Goal: Contribute content: Add original content to the website for others to see

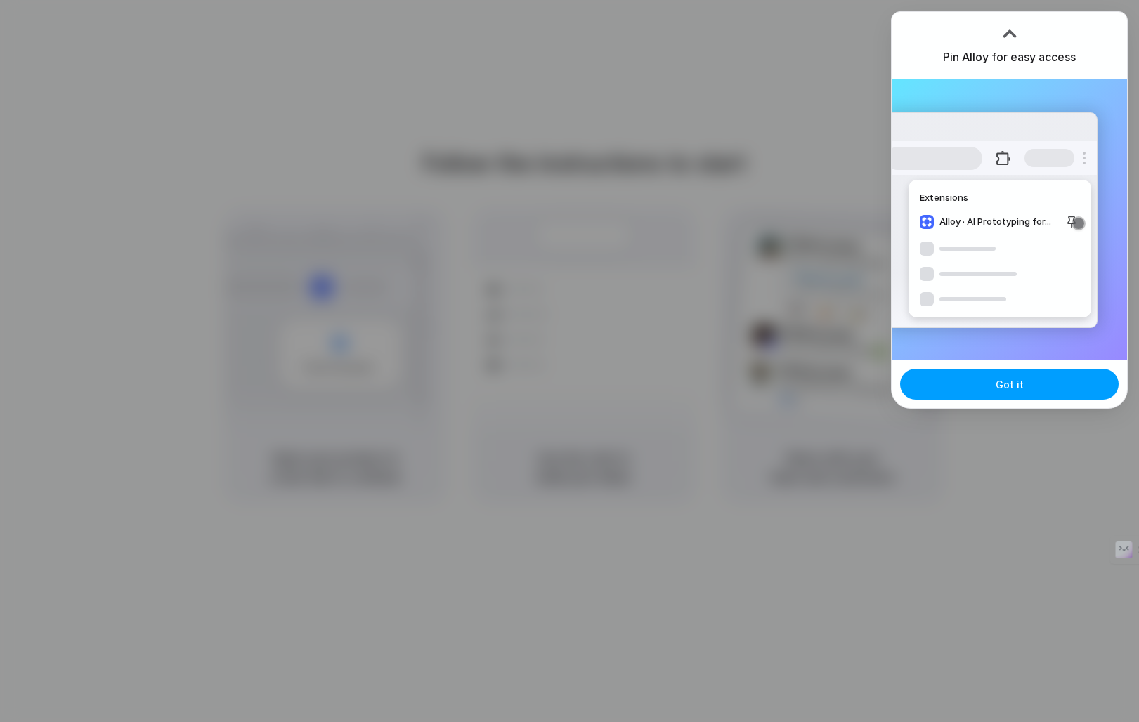
click at [1024, 398] on button "Got it" at bounding box center [1009, 384] width 218 height 31
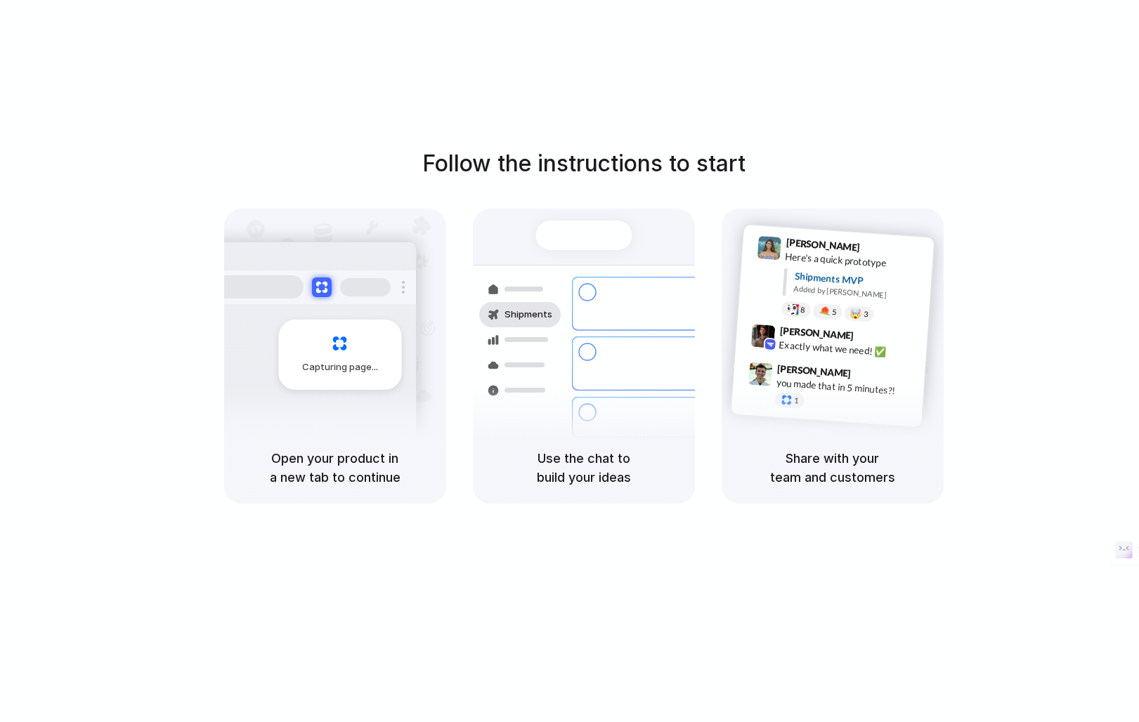
click at [626, 166] on h1 "Follow the instructions to start" at bounding box center [583, 164] width 323 height 34
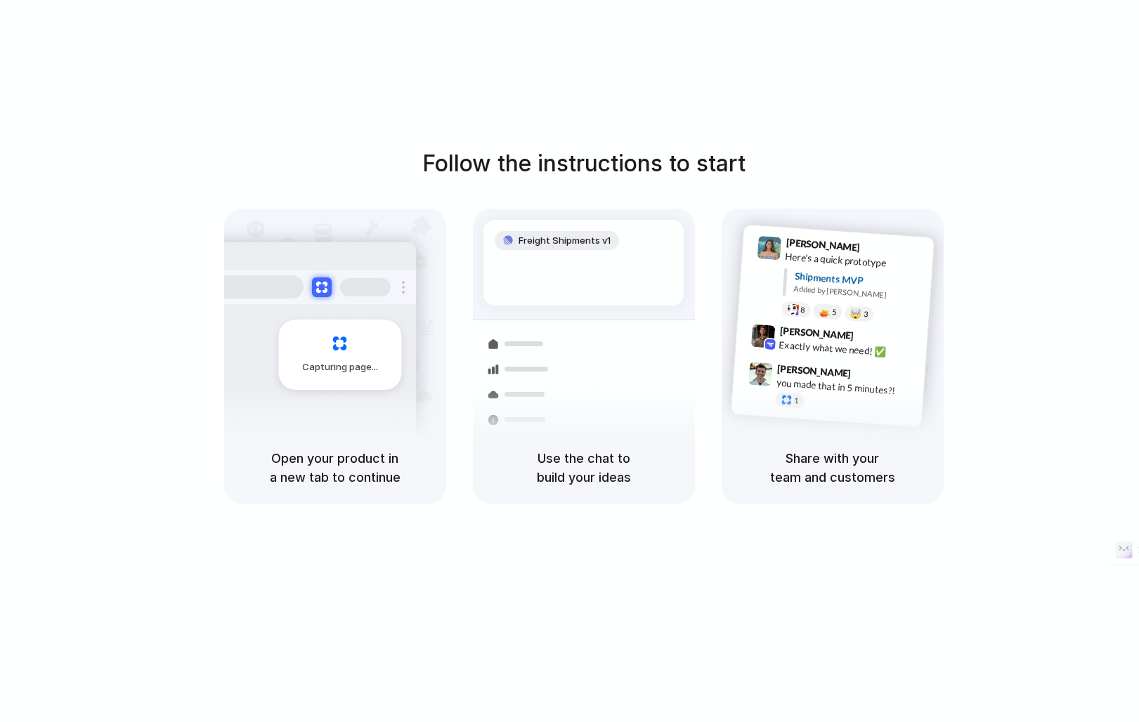
click at [775, 344] on div at bounding box center [769, 343] width 13 height 13
click at [542, 254] on div "Freight Shipments v1 Add our ne |" at bounding box center [583, 263] width 200 height 86
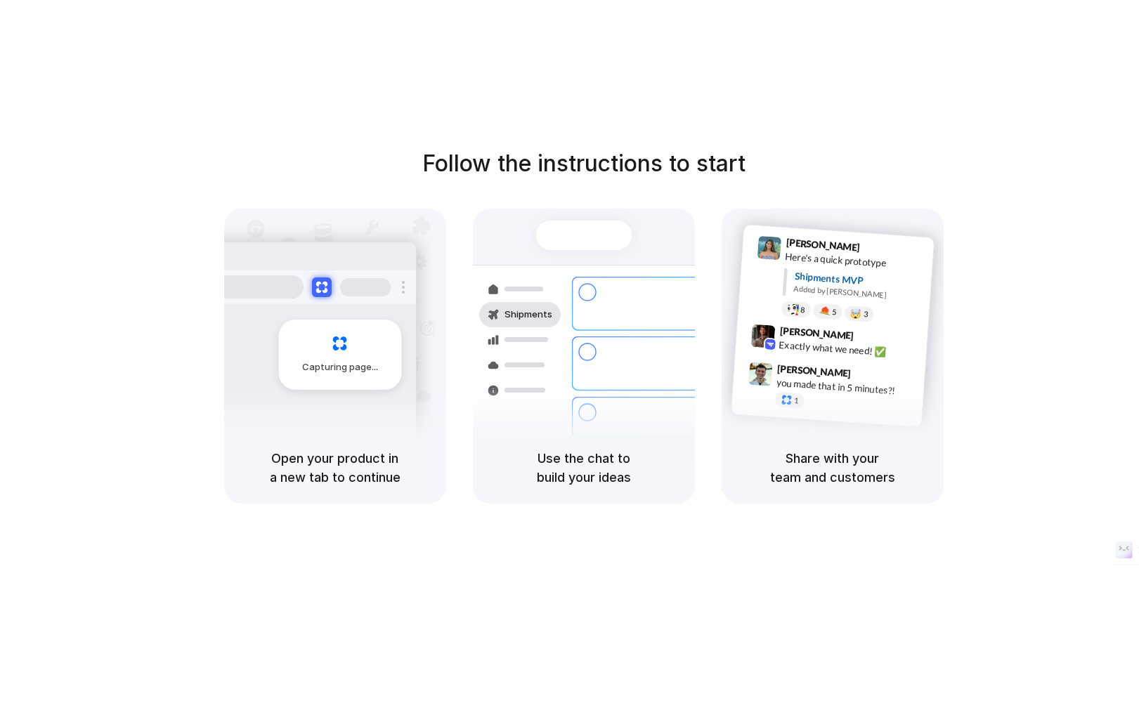
drag, startPoint x: 479, startPoint y: 365, endPoint x: 481, endPoint y: 355, distance: 9.9
click at [479, 362] on div at bounding box center [519, 365] width 81 height 25
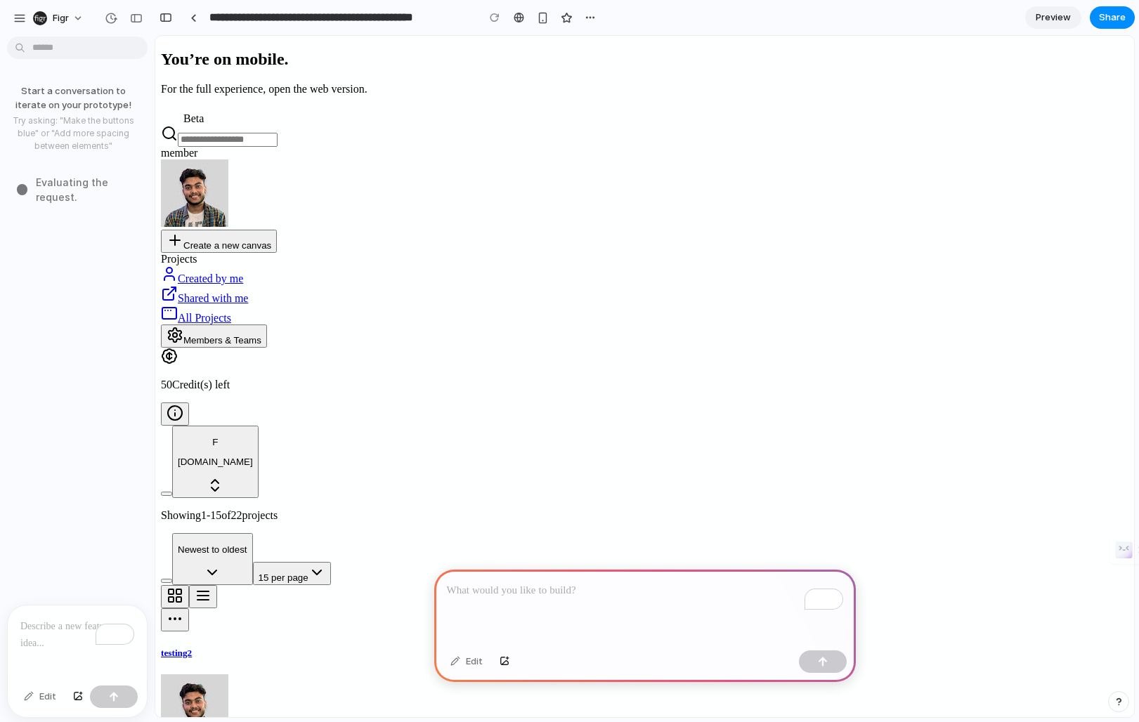
click at [510, 581] on div "To enrich screen reader interactions, please activate Accessibility in Grammarl…" at bounding box center [645, 607] width 422 height 75
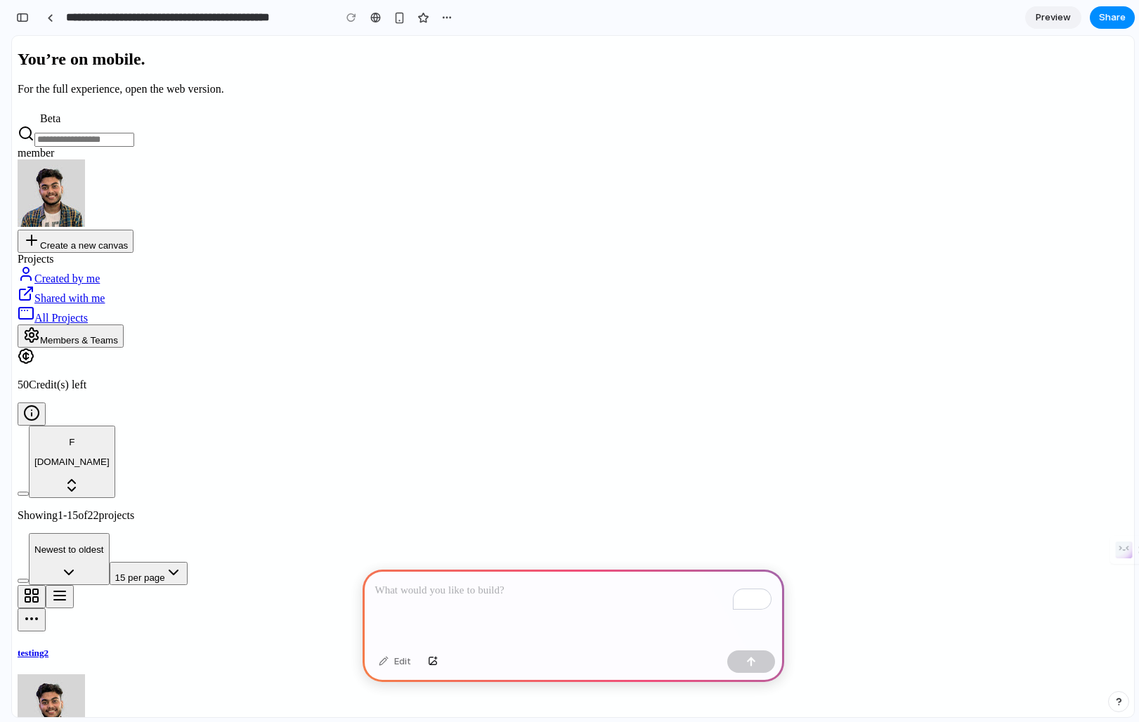
click at [523, 612] on div "To enrich screen reader interactions, please activate Accessibility in Grammarl…" at bounding box center [573, 607] width 422 height 75
click at [95, 273] on span "Created by me" at bounding box center [66, 279] width 65 height 12
click at [98, 292] on span "Shared with me" at bounding box center [69, 298] width 70 height 12
click at [88, 312] on link "All Projects" at bounding box center [53, 318] width 70 height 12
click at [480, 590] on p "To enrich screen reader interactions, please activate Accessibility in Grammarl…" at bounding box center [573, 590] width 396 height 17
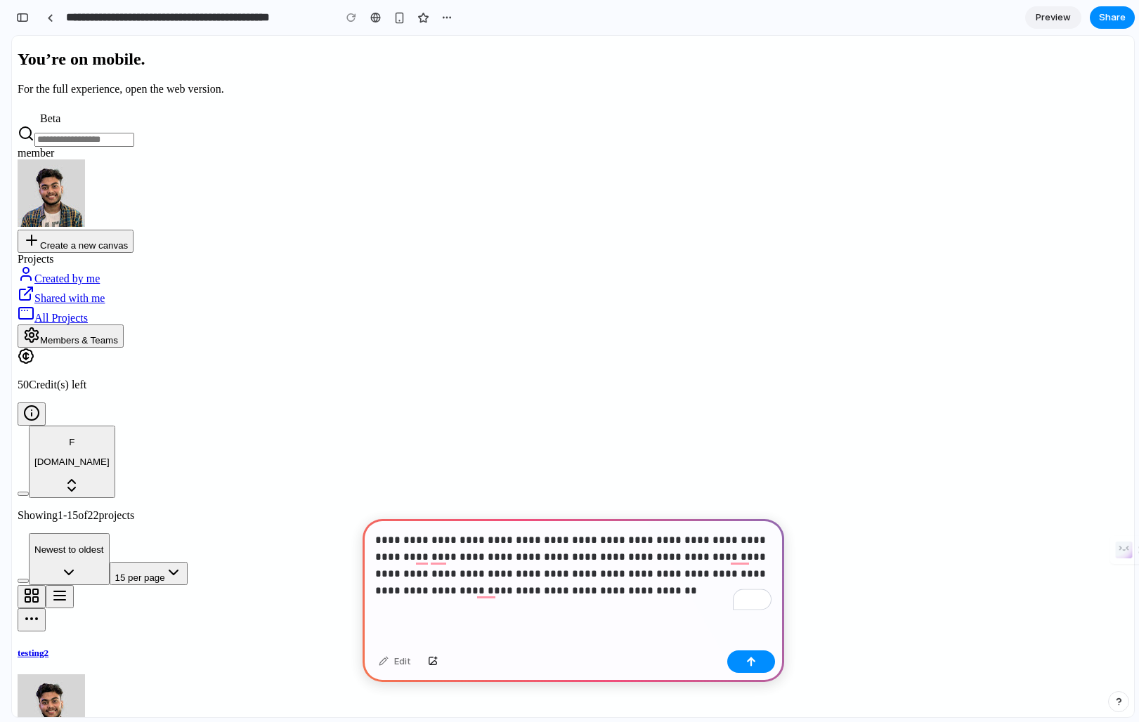
click at [584, 592] on p "**********" at bounding box center [573, 565] width 396 height 67
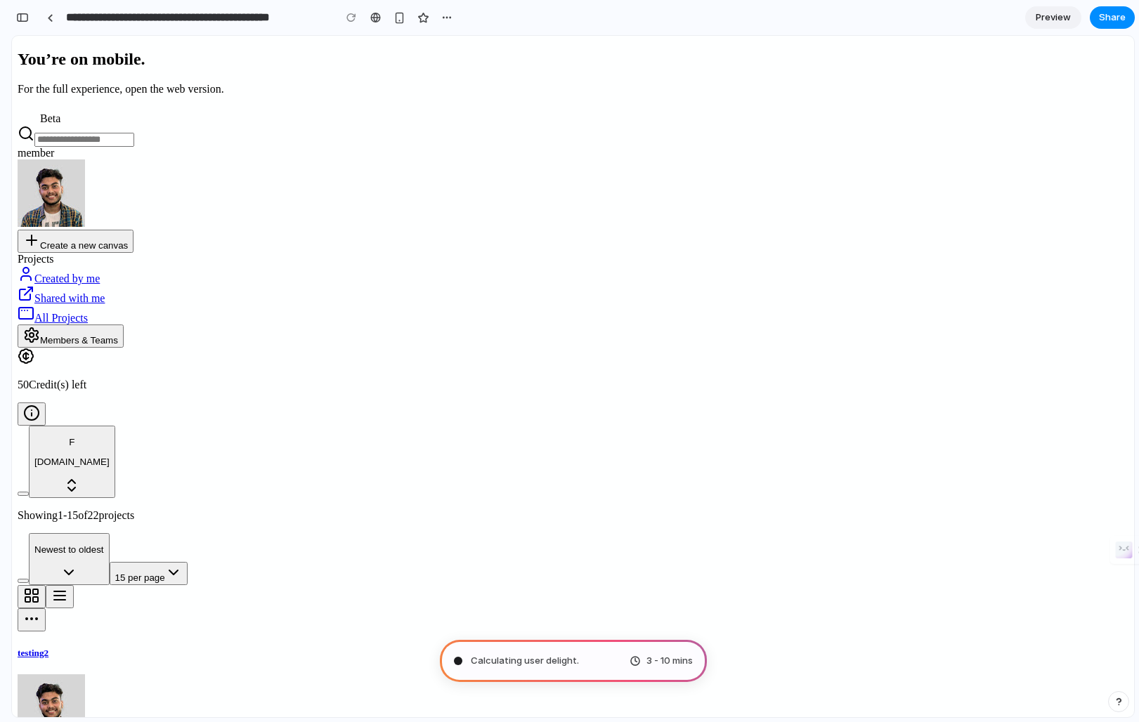
scroll to position [1, 0]
click at [448, 16] on div "button" at bounding box center [446, 17] width 11 height 11
click at [448, 16] on div "Duplicate Delete" at bounding box center [569, 361] width 1139 height 722
click at [556, 659] on div "Summoning spirits 3 - 10 mins" at bounding box center [573, 661] width 267 height 42
click at [529, 657] on span "Summoning spirits ..." at bounding box center [515, 661] width 88 height 14
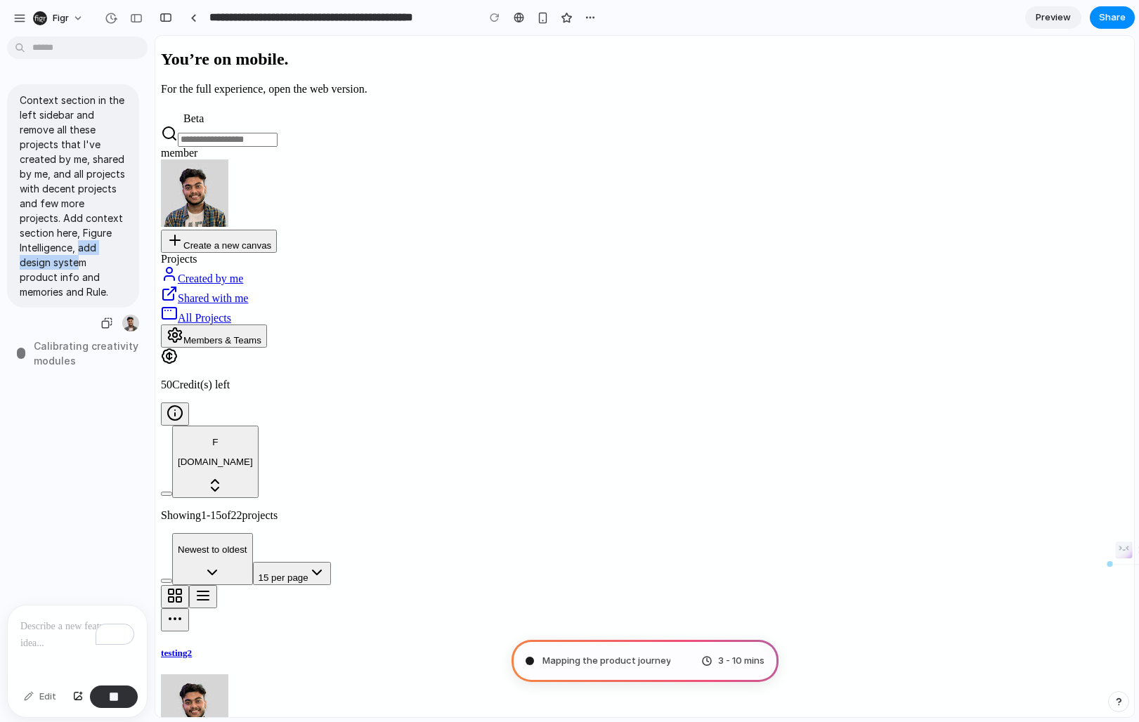
drag, startPoint x: 78, startPoint y: 247, endPoint x: 78, endPoint y: 275, distance: 27.4
click at [78, 273] on p "Context section in the left sidebar and remove all these projects that I've cre…" at bounding box center [73, 196] width 107 height 207
click at [78, 275] on p "Context section in the left sidebar and remove all these projects that I've cre…" at bounding box center [73, 196] width 107 height 207
type input "**********"
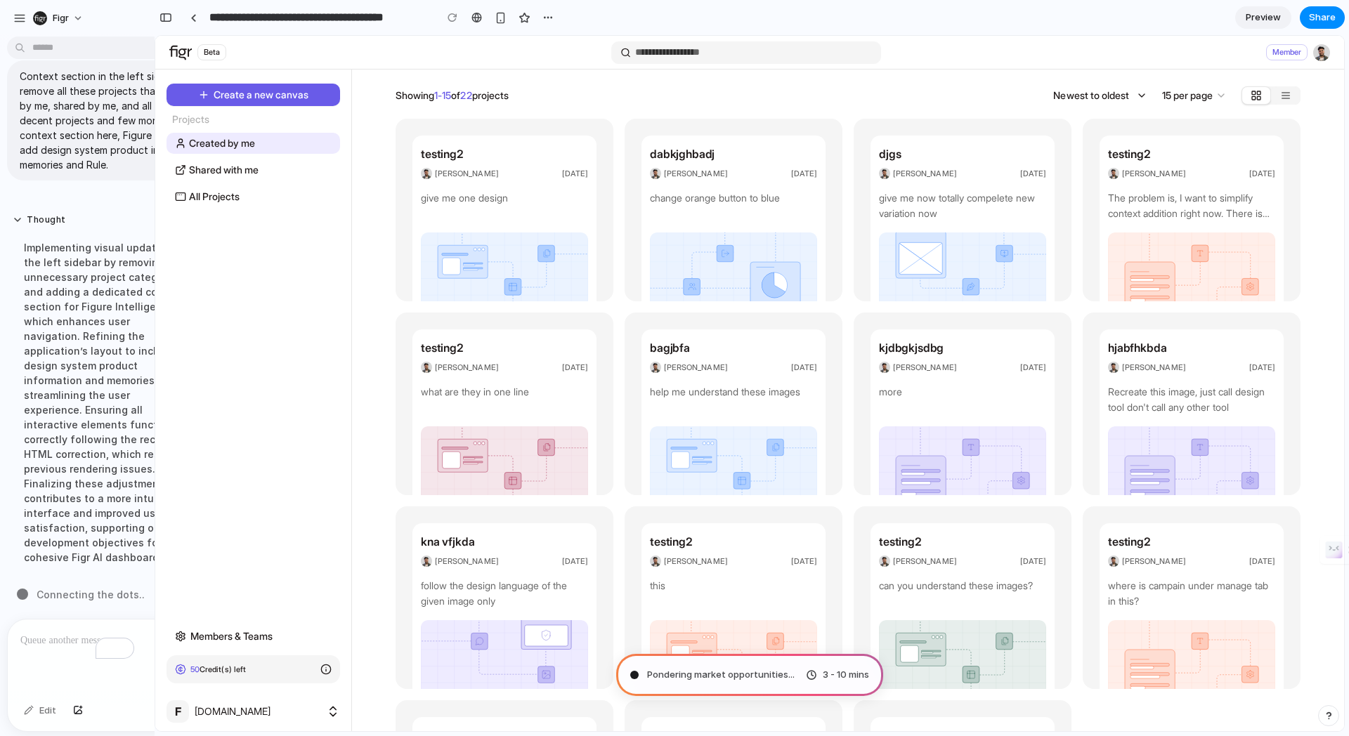
scroll to position [0, 0]
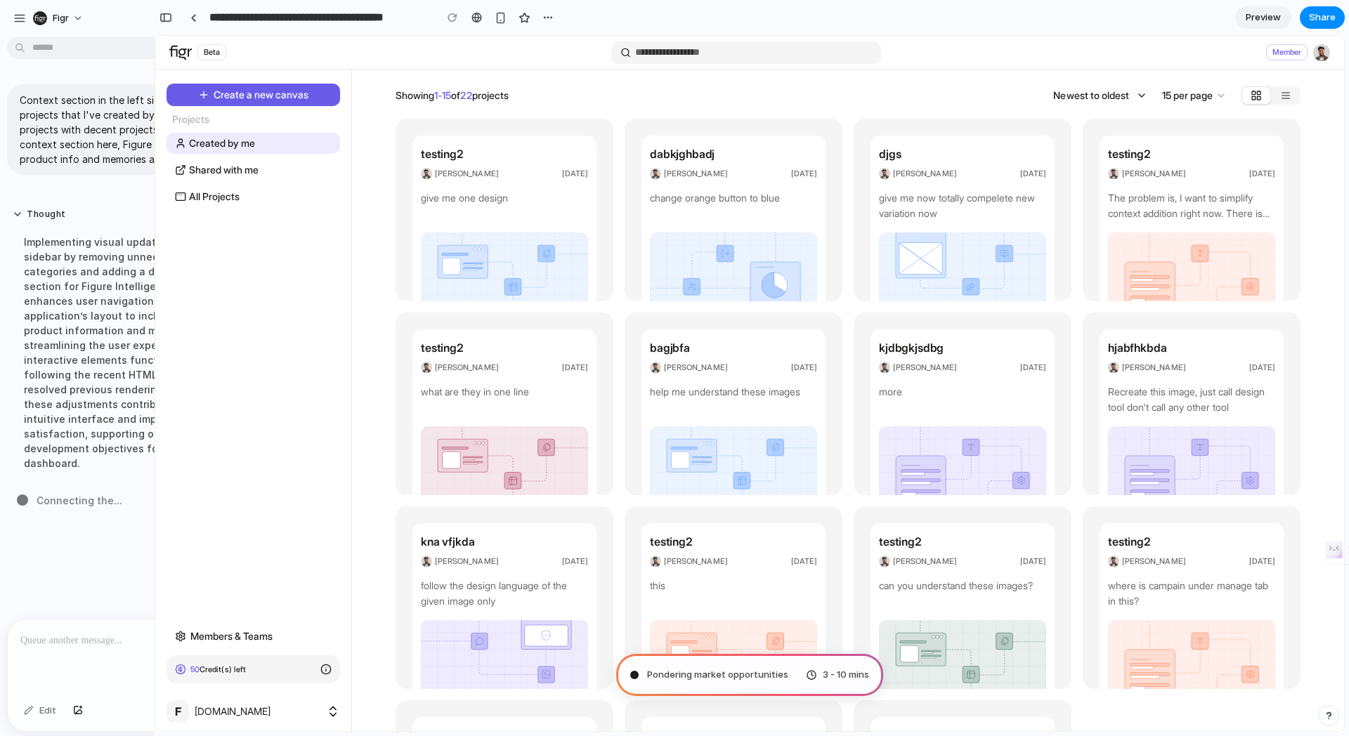
drag, startPoint x: 152, startPoint y: 330, endPoint x: 338, endPoint y: 357, distance: 187.4
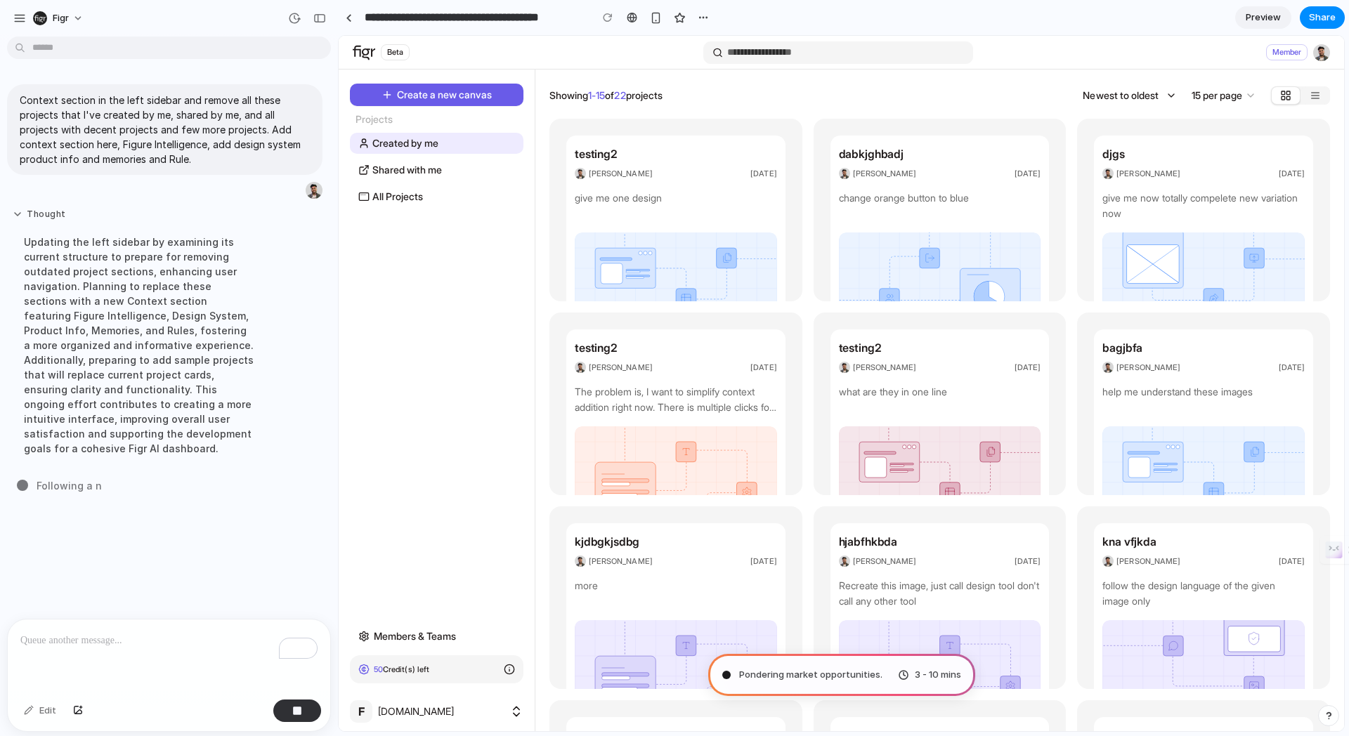
click at [35, 211] on button "Thought" at bounding box center [139, 215] width 252 height 12
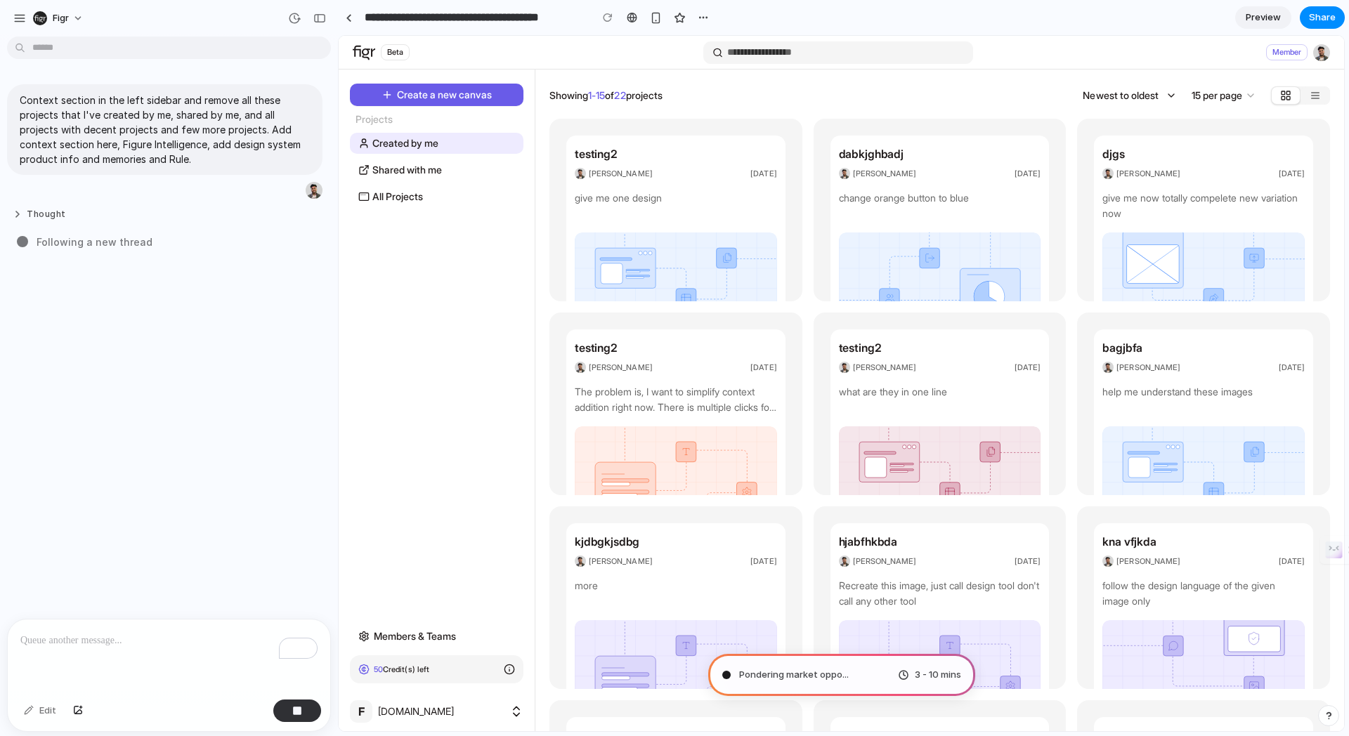
click at [35, 211] on button "Thought" at bounding box center [139, 215] width 252 height 12
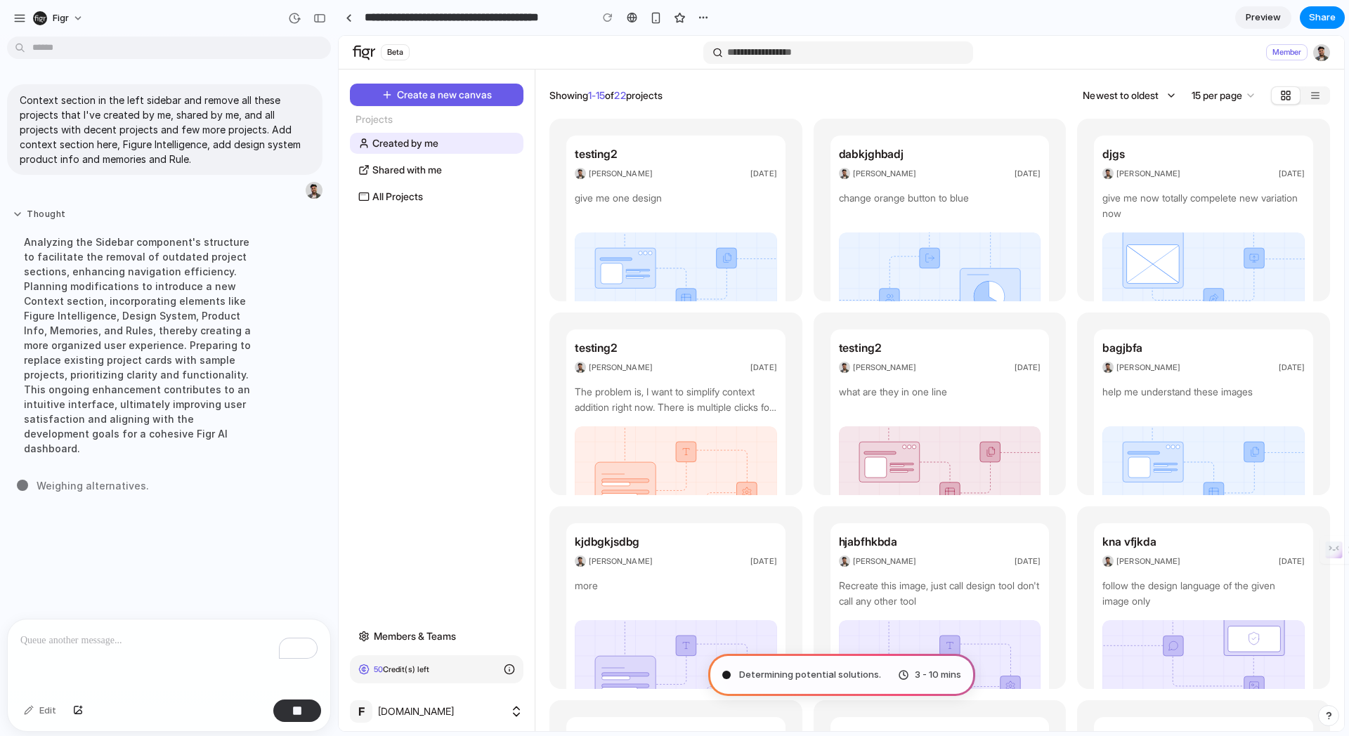
click at [51, 213] on button "Thought" at bounding box center [139, 215] width 252 height 12
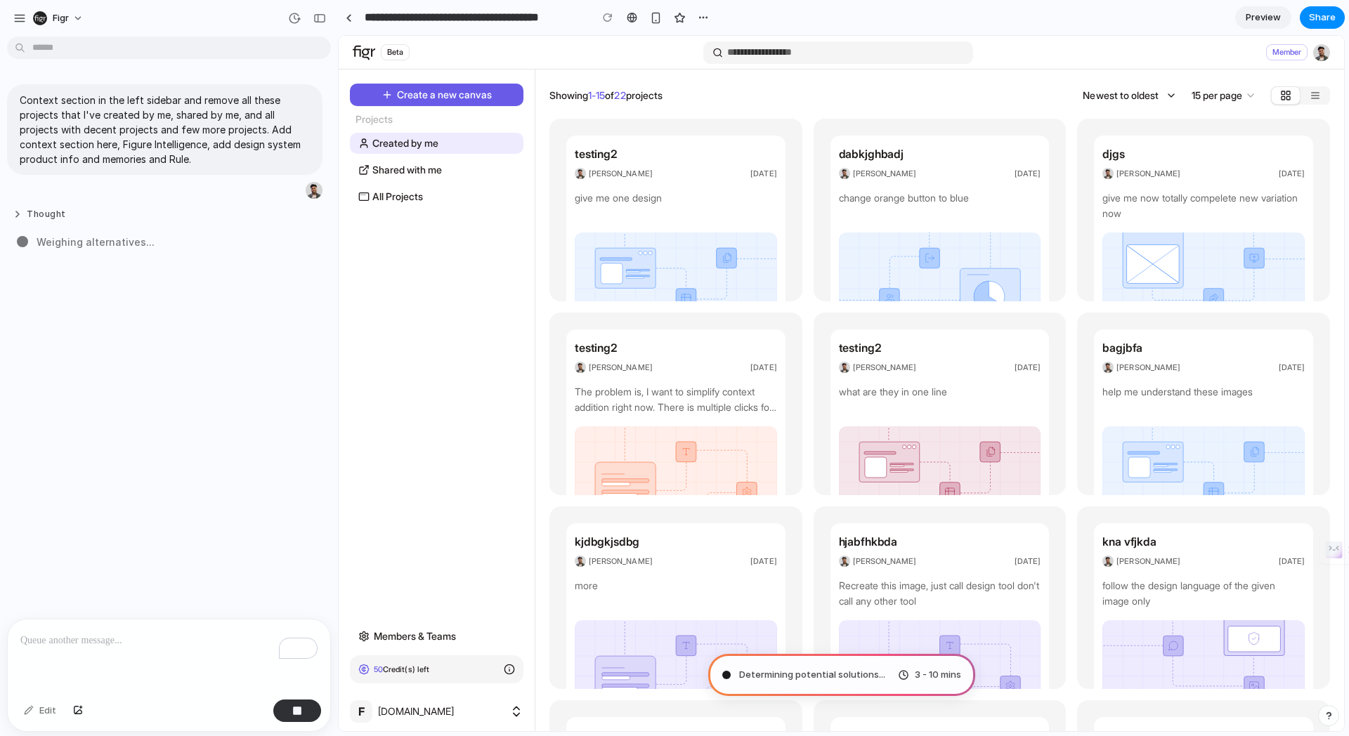
click at [51, 213] on button "Thought" at bounding box center [139, 215] width 252 height 12
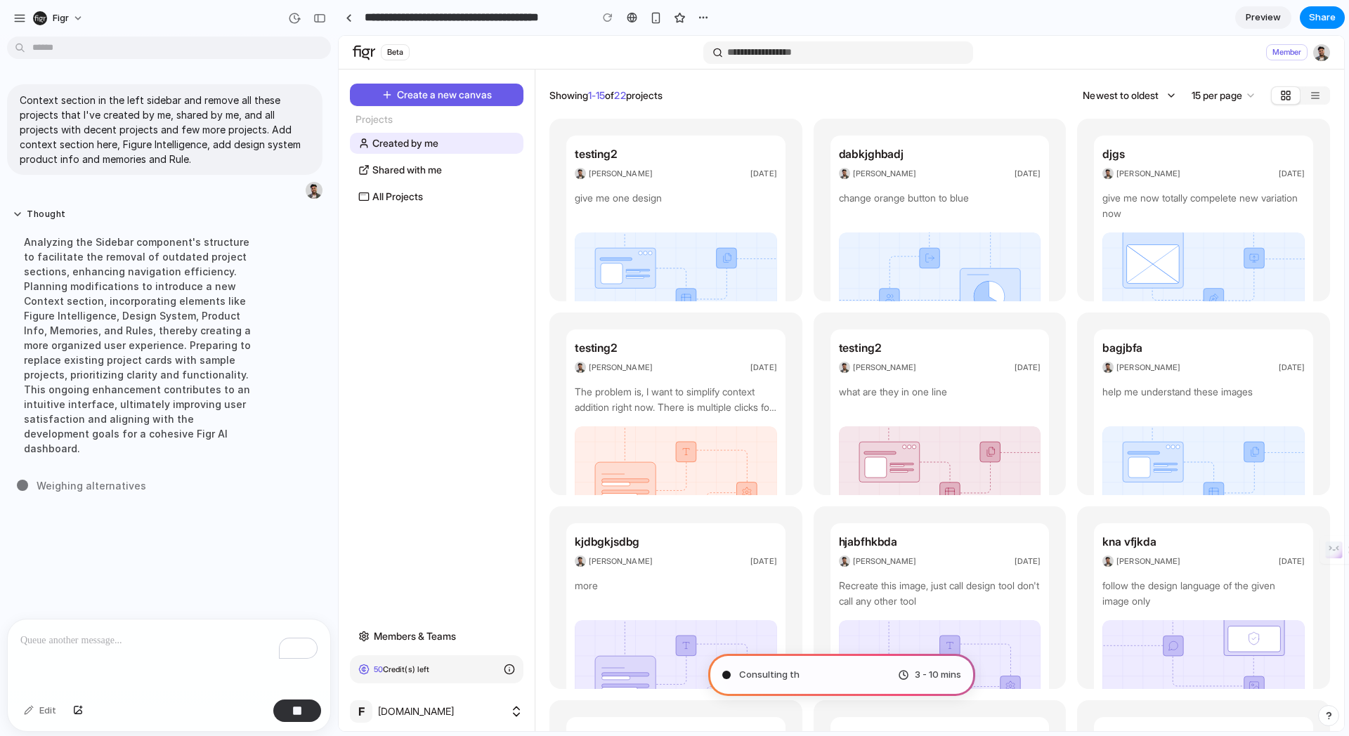
click at [41, 478] on span "Weighing alternatives" at bounding box center [92, 485] width 110 height 15
click at [41, 478] on span "Weighing alternatives ." at bounding box center [93, 485] width 112 height 15
click at [41, 478] on span "Weighing alternatives .." at bounding box center [94, 485] width 115 height 15
click at [99, 464] on span "Shifting perspective ..." at bounding box center [92, 471] width 110 height 15
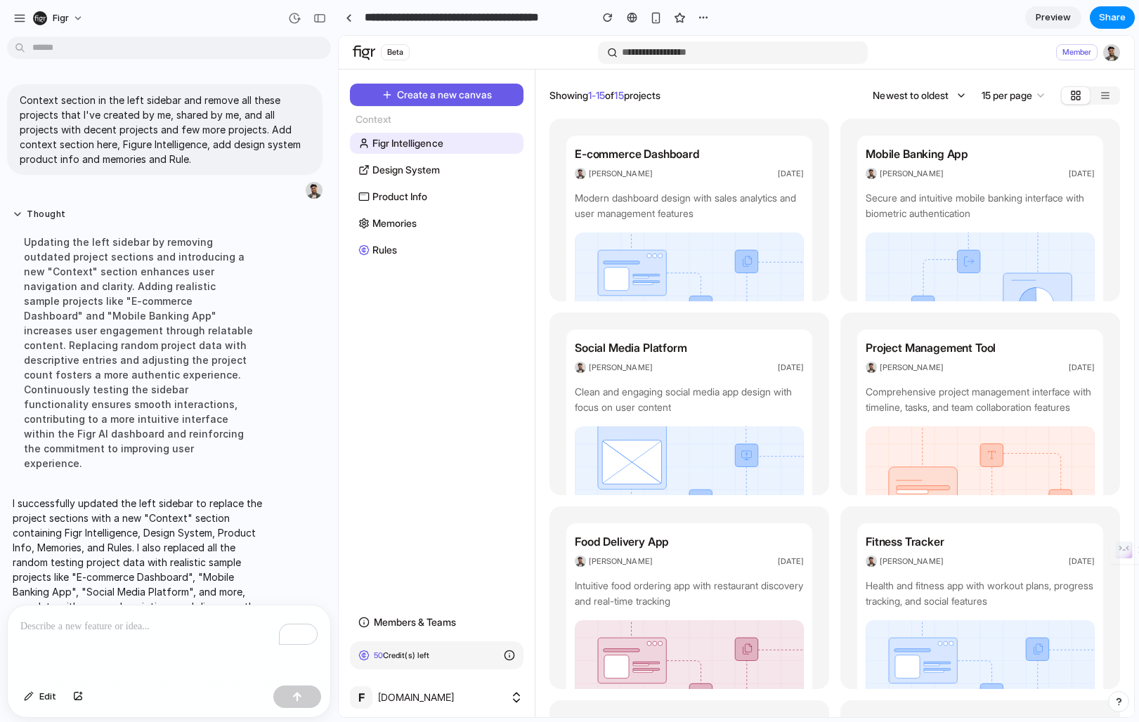
scroll to position [23, 0]
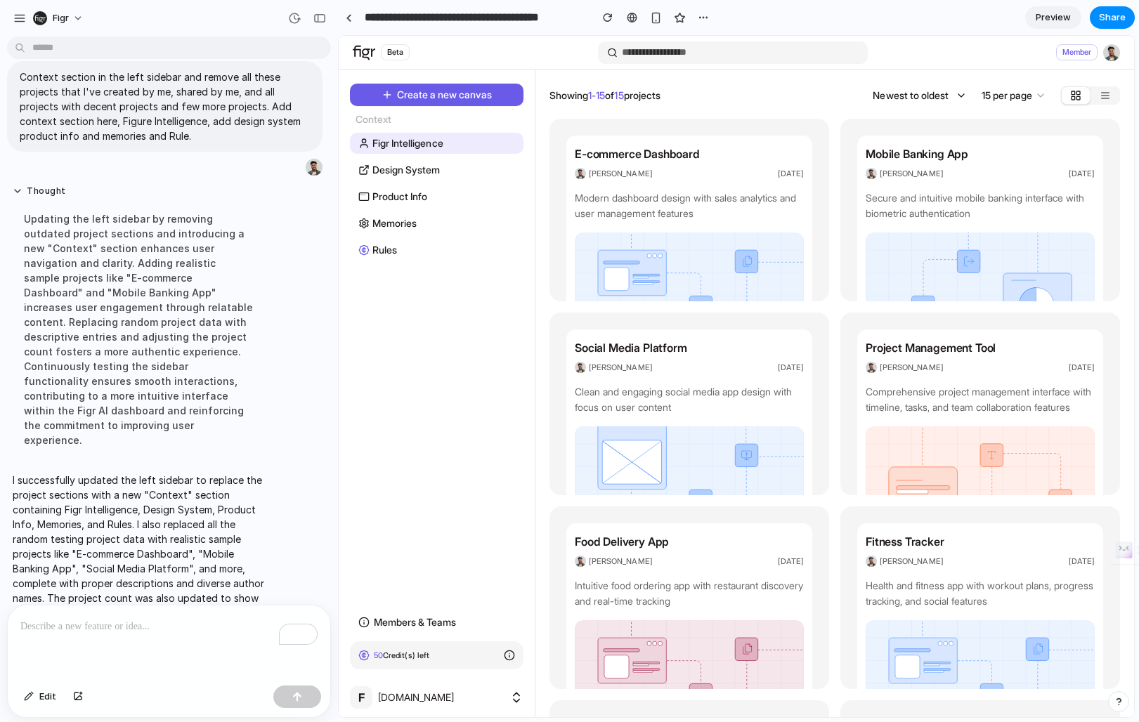
click at [422, 125] on div "Context" at bounding box center [436, 119] width 185 height 15
click at [422, 166] on span "Design System" at bounding box center [405, 169] width 67 height 15
click at [422, 194] on span "Product Info" at bounding box center [399, 196] width 55 height 15
click at [398, 221] on span "Memories" at bounding box center [394, 223] width 44 height 15
click at [398, 247] on link "Rules" at bounding box center [437, 250] width 174 height 21
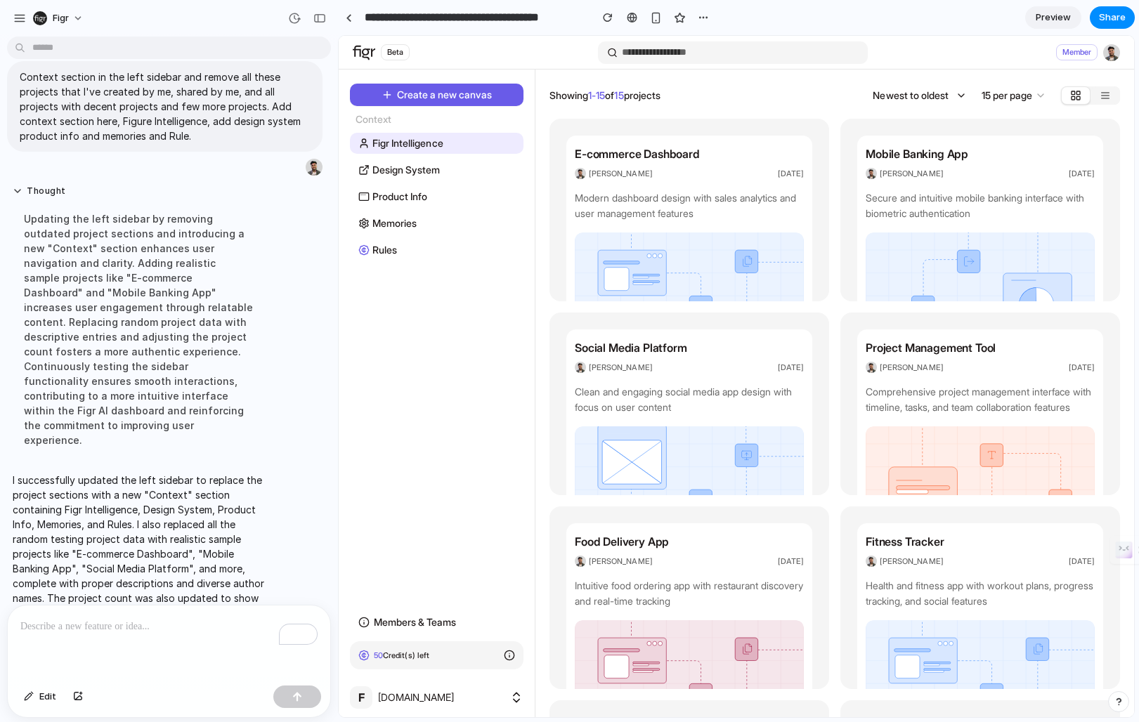
click at [398, 247] on link "Rules" at bounding box center [437, 250] width 174 height 21
click at [387, 246] on span "Rules" at bounding box center [384, 249] width 25 height 15
click at [400, 155] on div "Create a new canvas Context Figr Intelligence Design System Product Info Memori…" at bounding box center [436, 172] width 185 height 177
click at [400, 169] on span "Design System" at bounding box center [405, 169] width 67 height 15
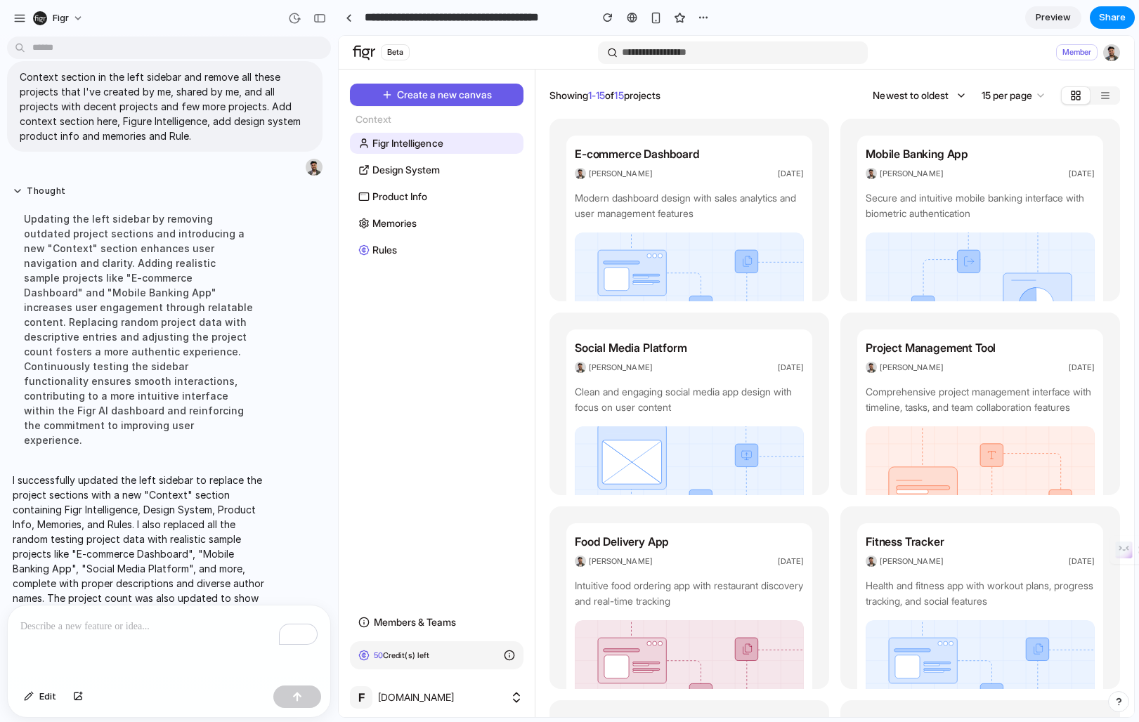
click at [395, 114] on div "Context" at bounding box center [436, 119] width 185 height 15
click at [422, 168] on span "Design System" at bounding box center [405, 169] width 67 height 15
click at [422, 176] on span "Design System" at bounding box center [405, 169] width 67 height 15
click at [422, 203] on span "Product Info" at bounding box center [399, 196] width 55 height 15
drag, startPoint x: 422, startPoint y: 204, endPoint x: 422, endPoint y: 212, distance: 7.7
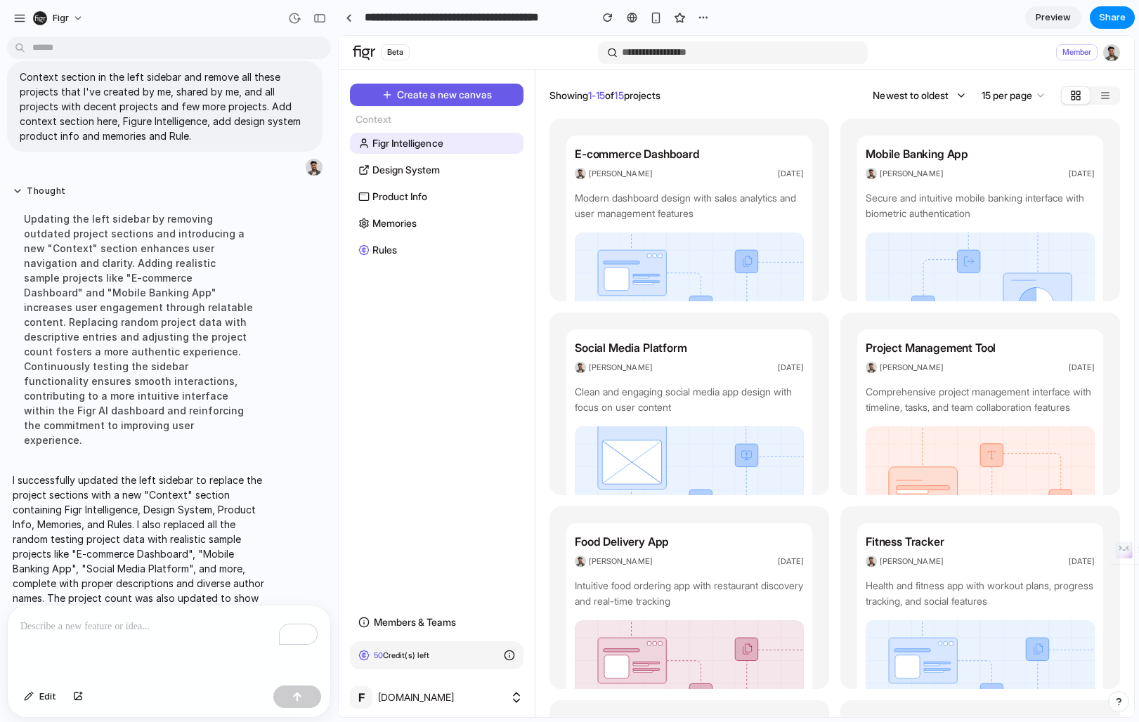
click at [422, 212] on div "Create a new canvas Context Figr Intelligence Design System Product Info Memori…" at bounding box center [436, 172] width 185 height 177
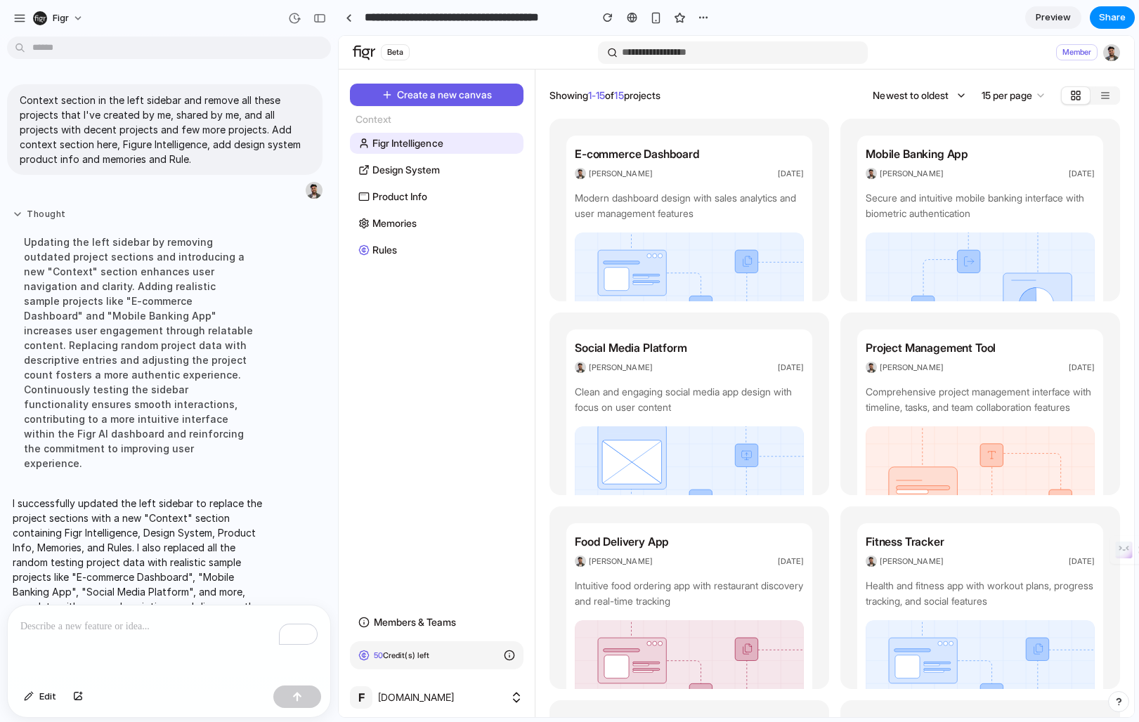
click at [24, 221] on button "Thought" at bounding box center [139, 215] width 252 height 12
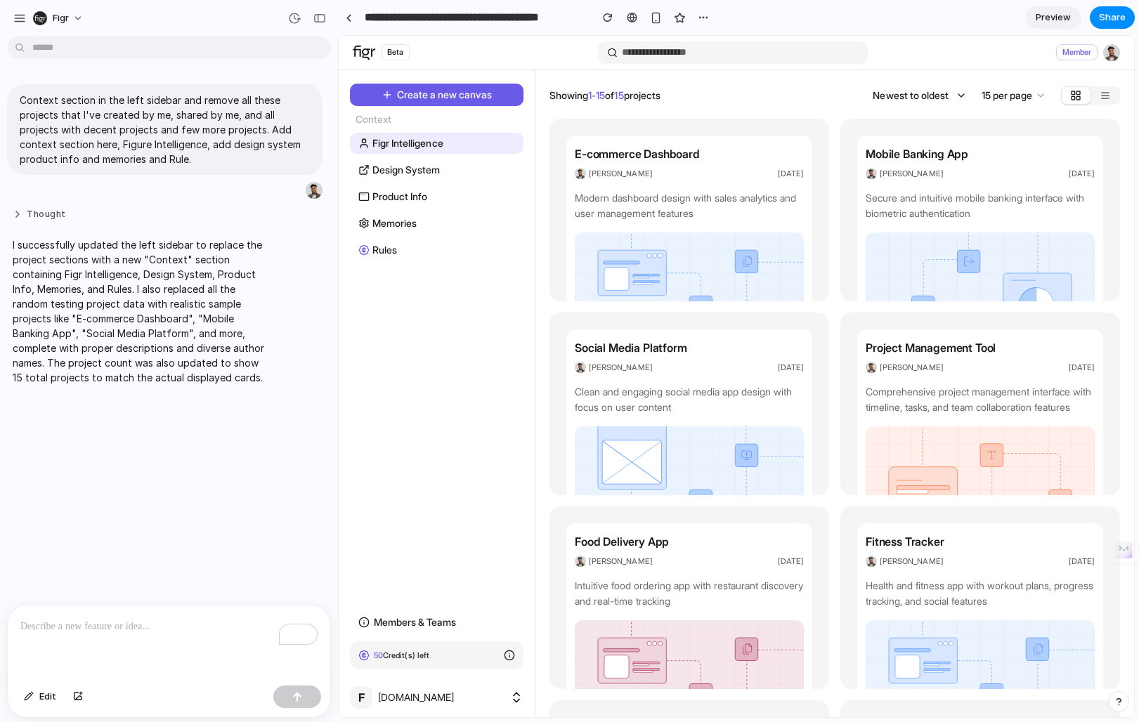
click at [24, 221] on button "Thought" at bounding box center [139, 215] width 252 height 12
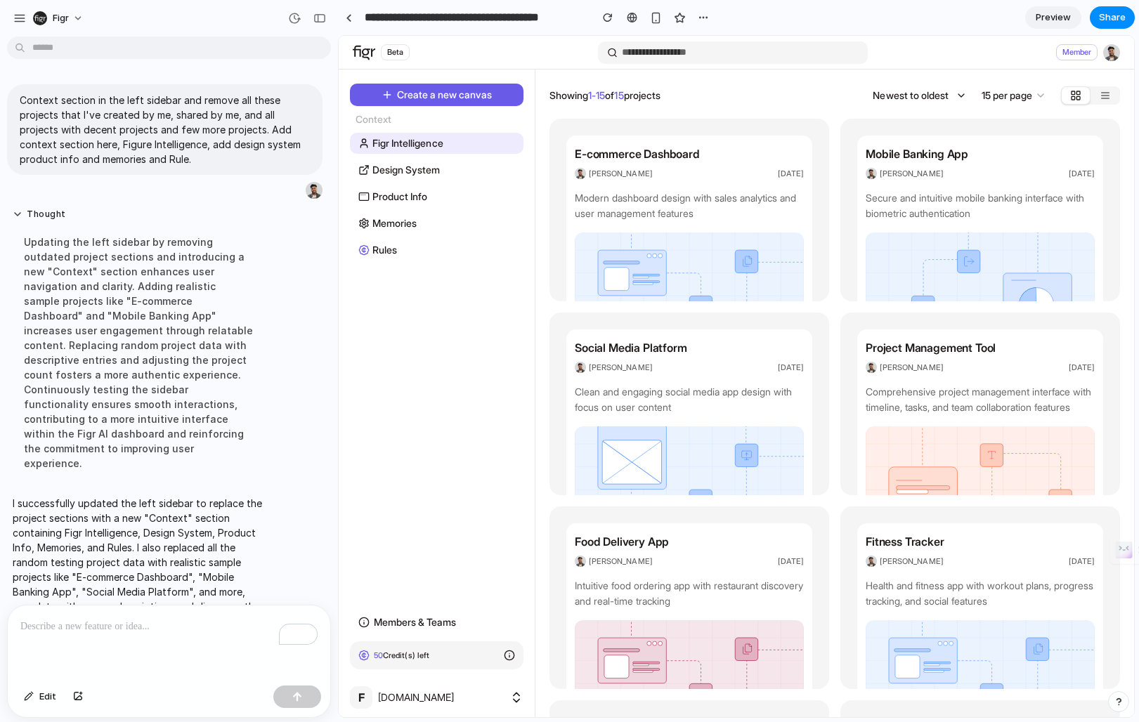
scroll to position [21, 0]
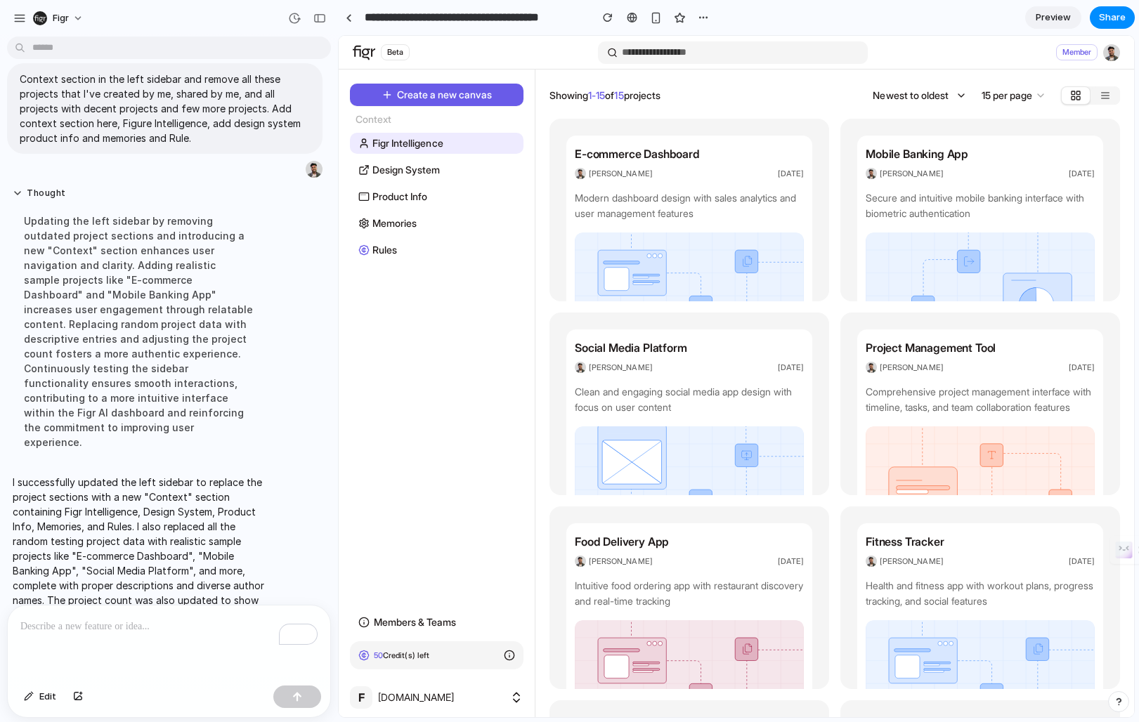
click at [388, 193] on span "Product Info" at bounding box center [399, 196] width 55 height 15
click at [388, 174] on span "Design System" at bounding box center [405, 169] width 67 height 15
click at [388, 204] on span "Product Info" at bounding box center [399, 196] width 55 height 15
click at [381, 240] on link "Rules" at bounding box center [437, 250] width 174 height 21
click at [439, 618] on span "Members & Teams" at bounding box center [415, 622] width 83 height 15
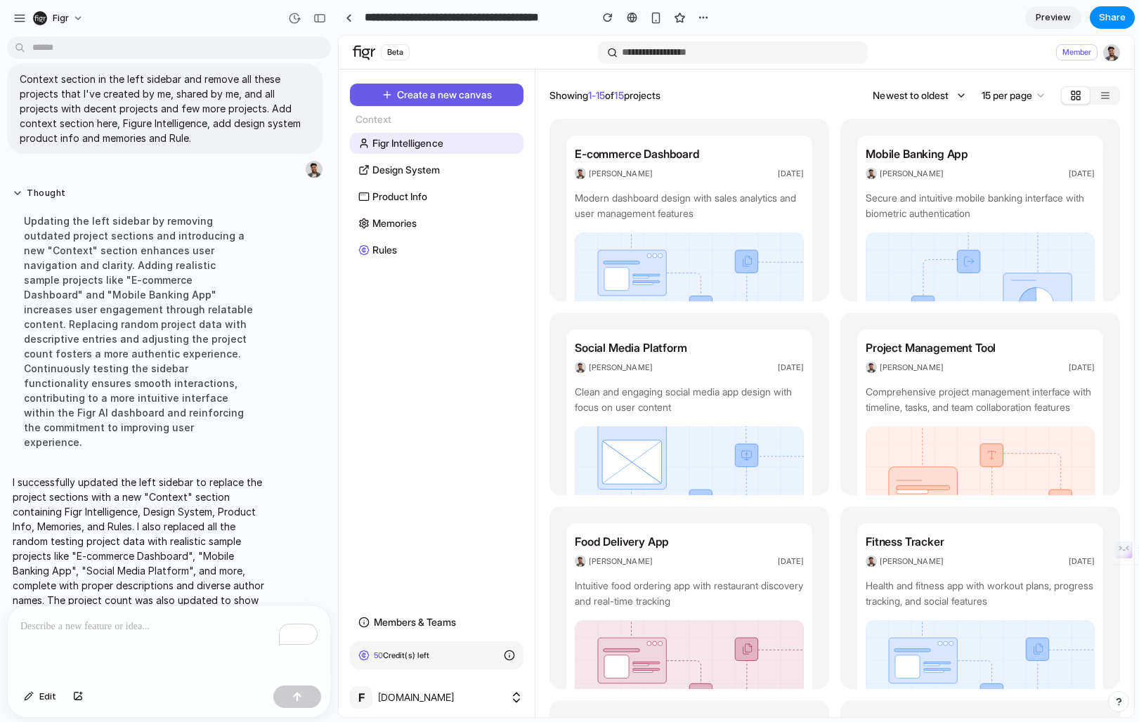
click at [512, 667] on div "50 Credit(s) left" at bounding box center [437, 655] width 174 height 28
click at [512, 658] on circle at bounding box center [508, 655] width 9 height 9
click at [480, 700] on p "[DOMAIN_NAME]" at bounding box center [442, 698] width 128 height 14
click at [502, 697] on p "[DOMAIN_NAME]" at bounding box center [442, 698] width 128 height 14
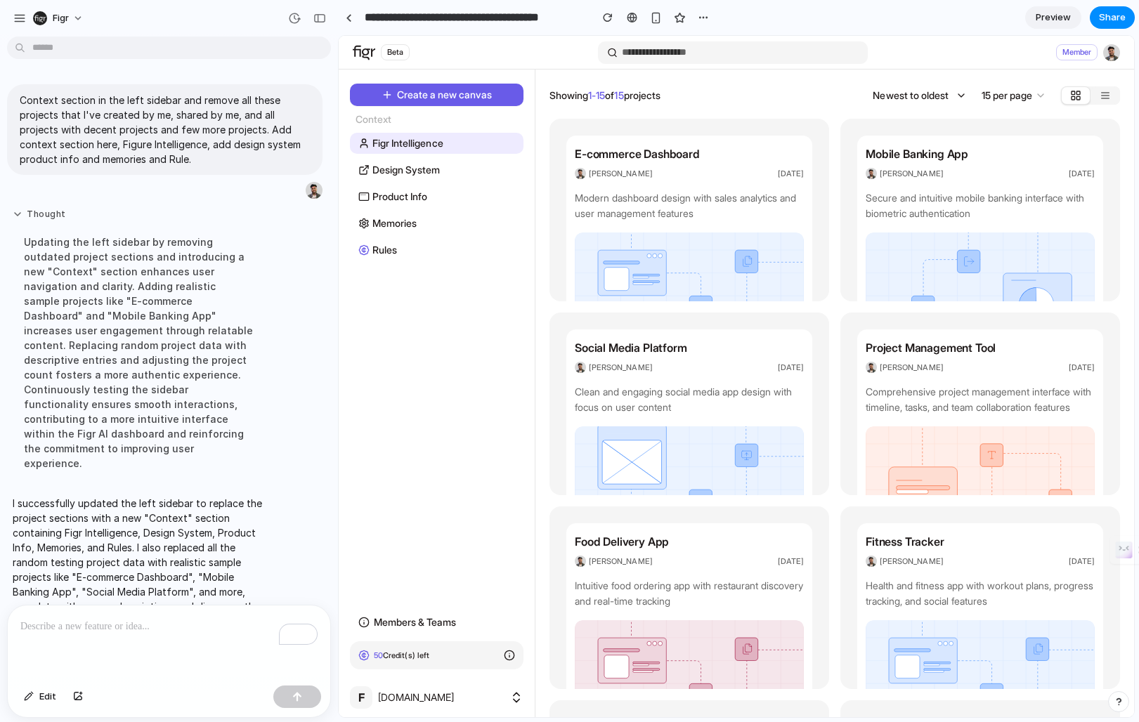
click at [38, 221] on button "Thought" at bounding box center [139, 215] width 252 height 12
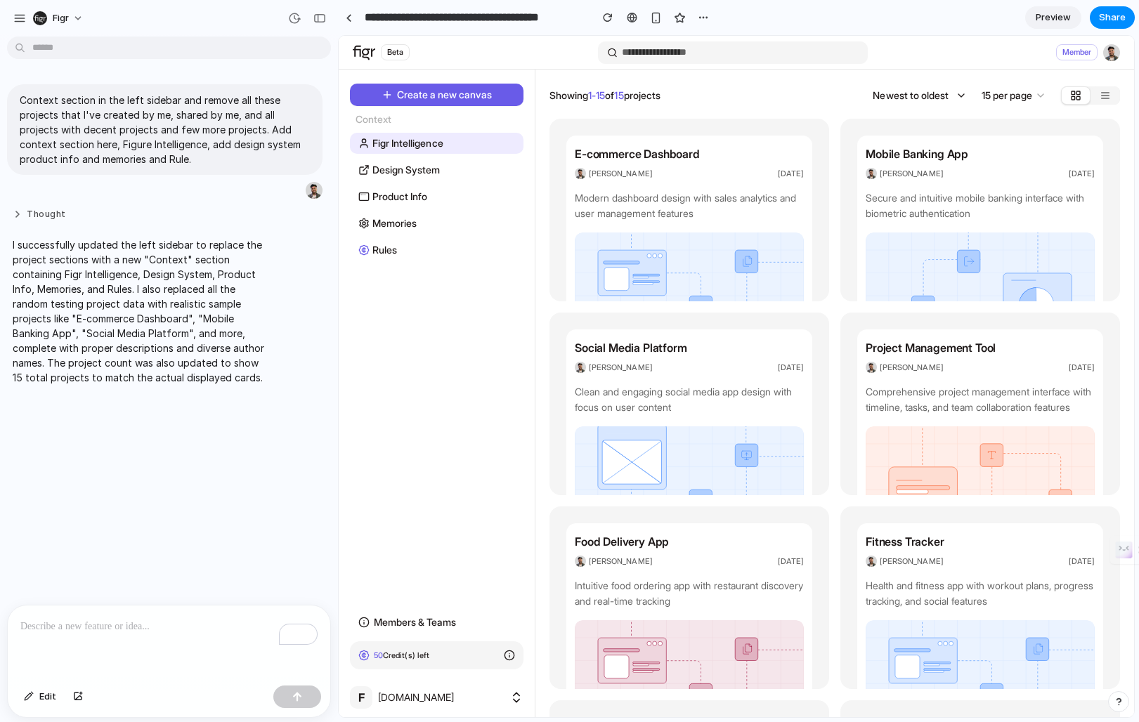
click at [38, 221] on button "Thought" at bounding box center [139, 215] width 252 height 12
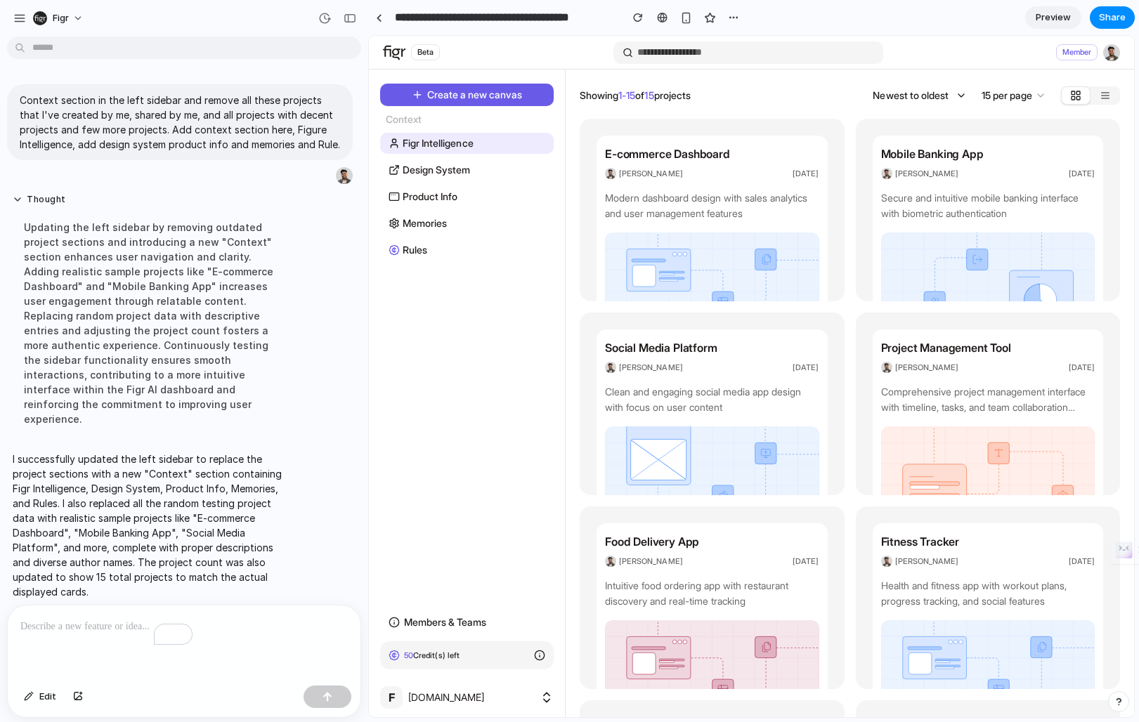
drag, startPoint x: 335, startPoint y: 381, endPoint x: 375, endPoint y: 386, distance: 40.3
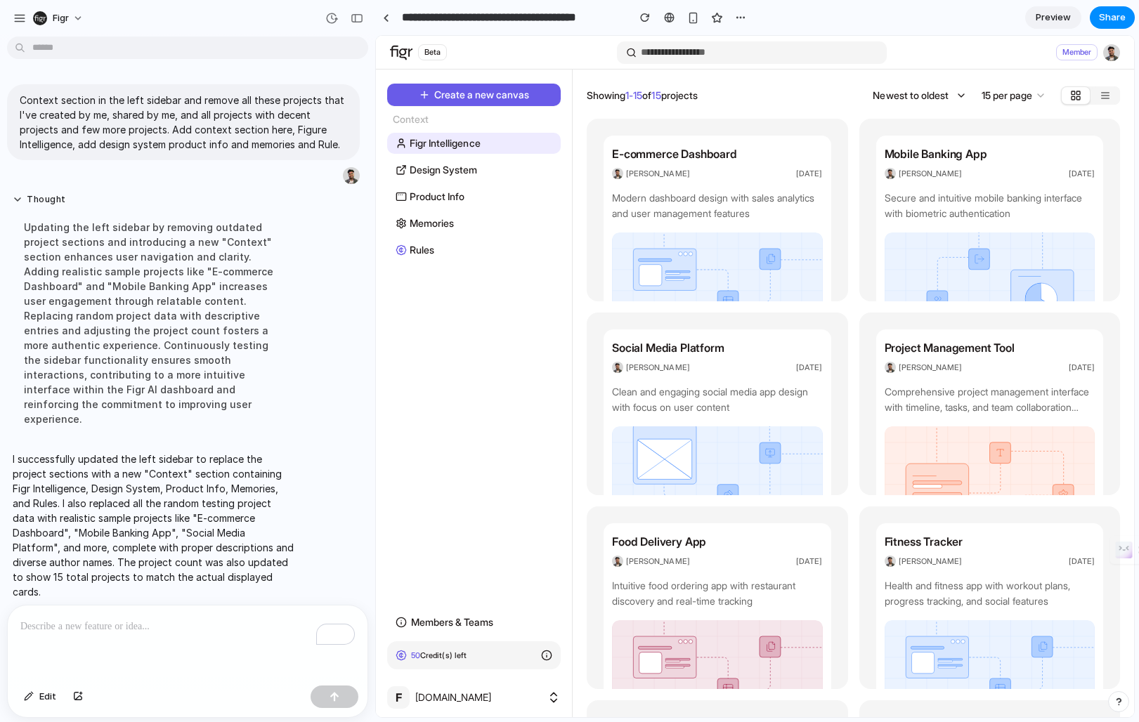
click at [441, 217] on span "Memories" at bounding box center [432, 223] width 44 height 15
click at [436, 254] on link "Rules" at bounding box center [474, 250] width 174 height 21
click at [445, 157] on div "Create a new canvas Context Figr Intelligence Design System Product Info Memori…" at bounding box center [473, 172] width 185 height 177
click at [445, 174] on span "Design System" at bounding box center [443, 169] width 67 height 15
click at [156, 614] on div "To enrich screen reader interactions, please activate Accessibility in Grammarl…" at bounding box center [188, 643] width 360 height 74
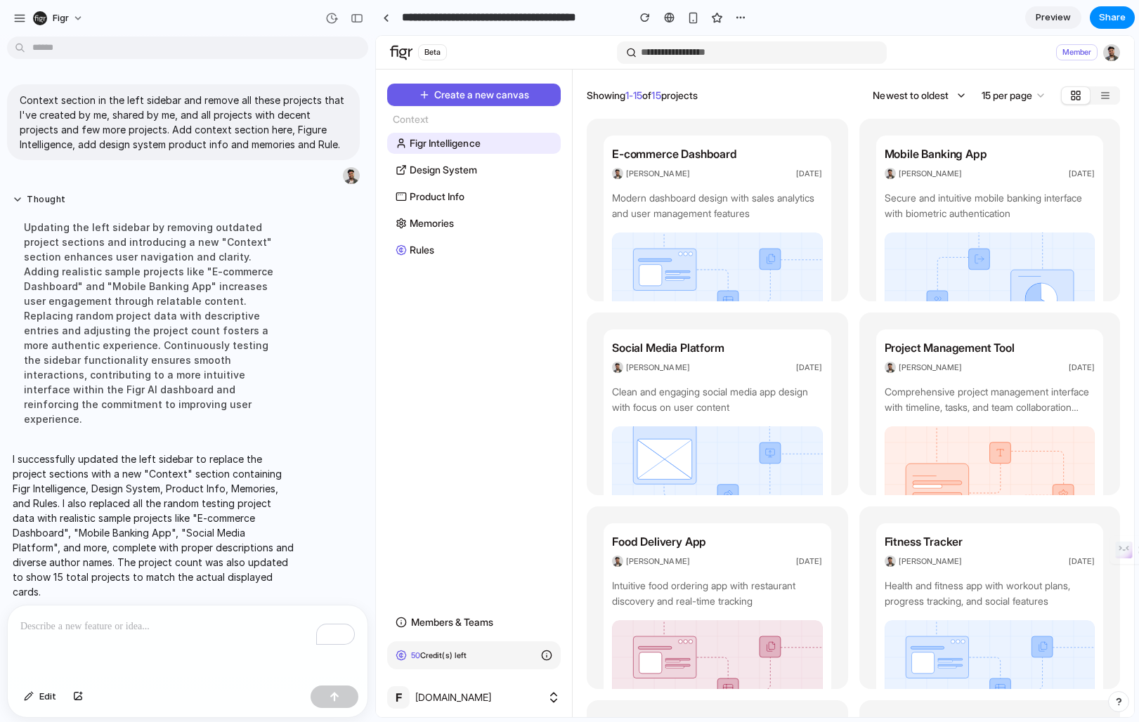
click at [155, 617] on div "To enrich screen reader interactions, please activate Accessibility in Grammarl…" at bounding box center [188, 643] width 360 height 74
click at [23, 698] on button "Edit" at bounding box center [40, 697] width 46 height 22
click at [393, 124] on div at bounding box center [755, 376] width 758 height 681
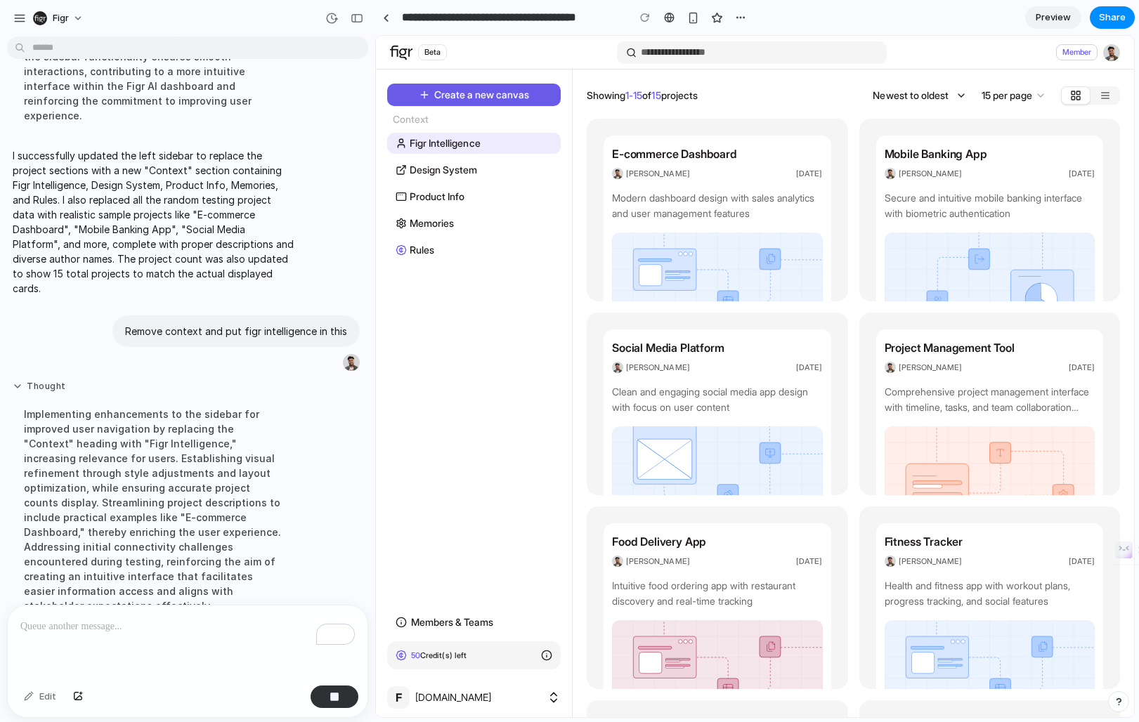
scroll to position [307, 0]
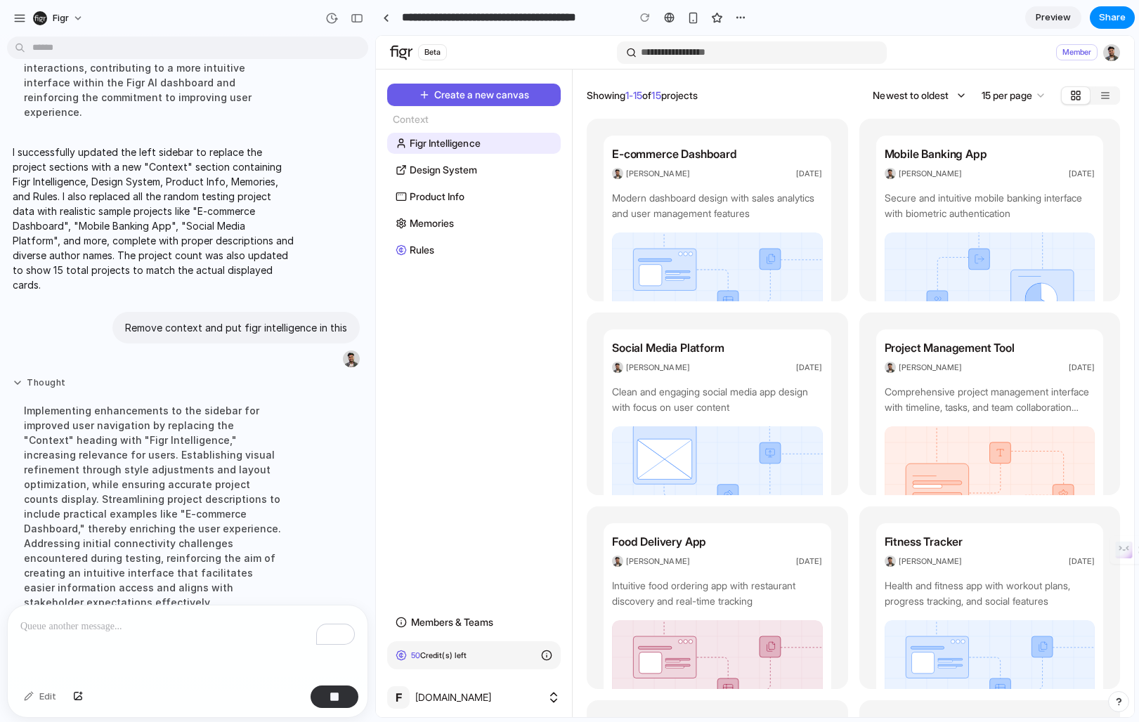
click at [20, 377] on button "Thought" at bounding box center [154, 383] width 282 height 12
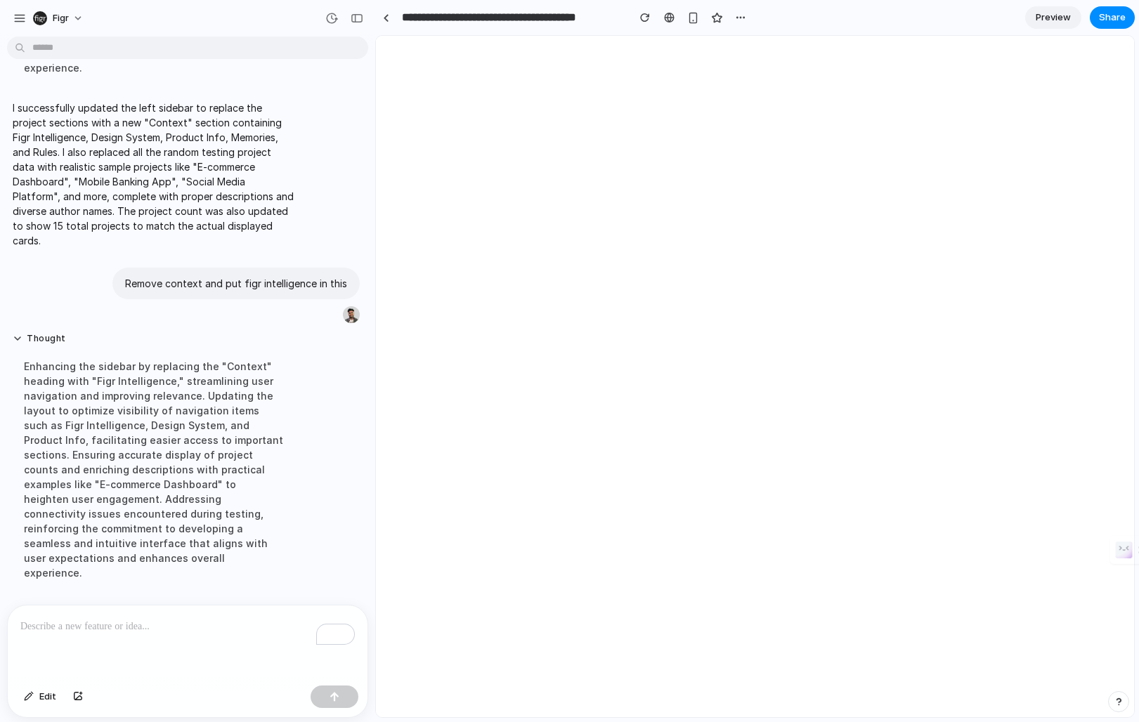
scroll to position [0, 0]
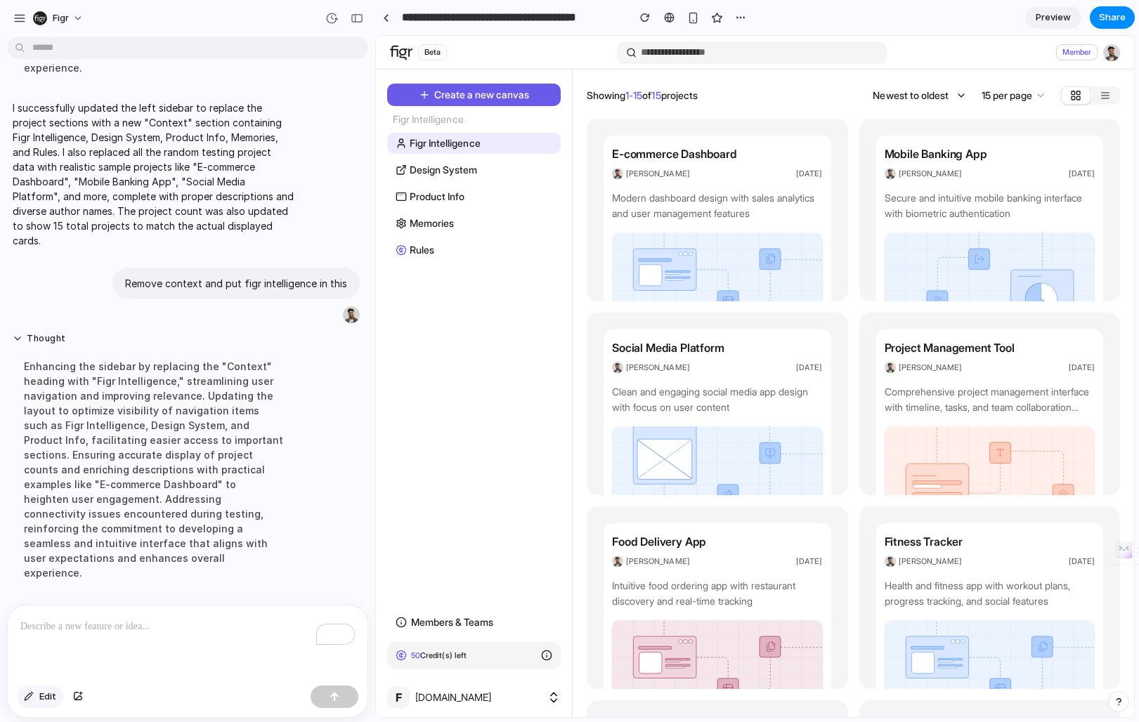
click at [45, 698] on span "Edit" at bounding box center [47, 697] width 17 height 14
click at [411, 133] on div at bounding box center [755, 376] width 758 height 681
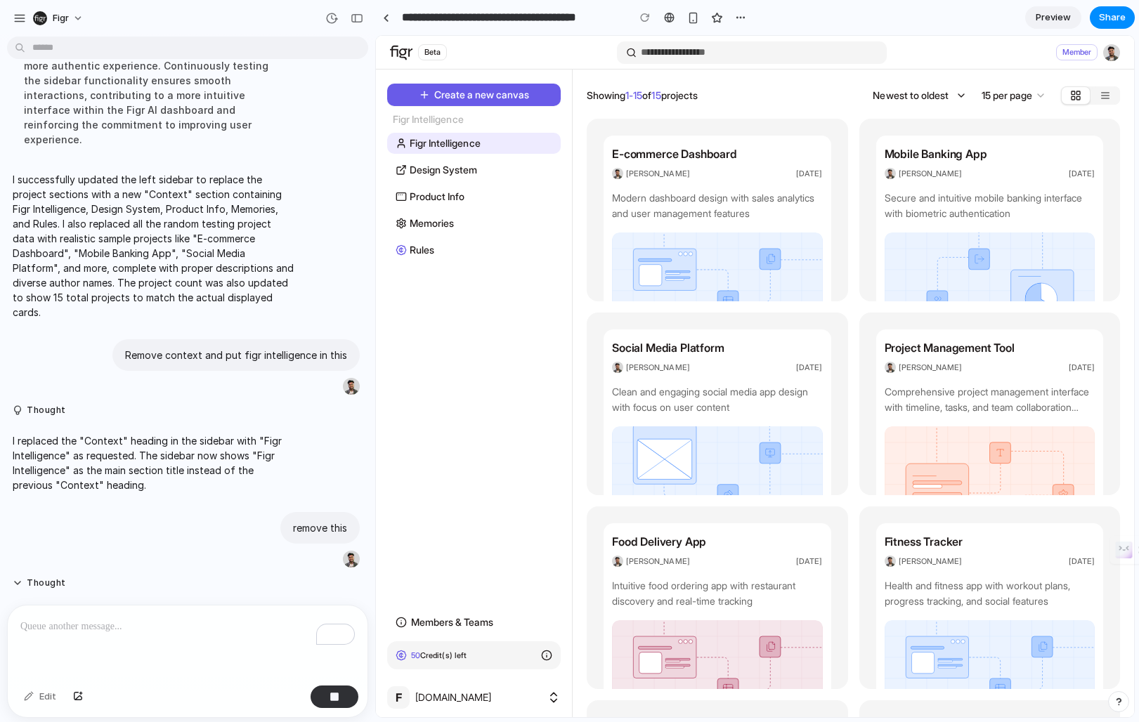
scroll to position [464, 0]
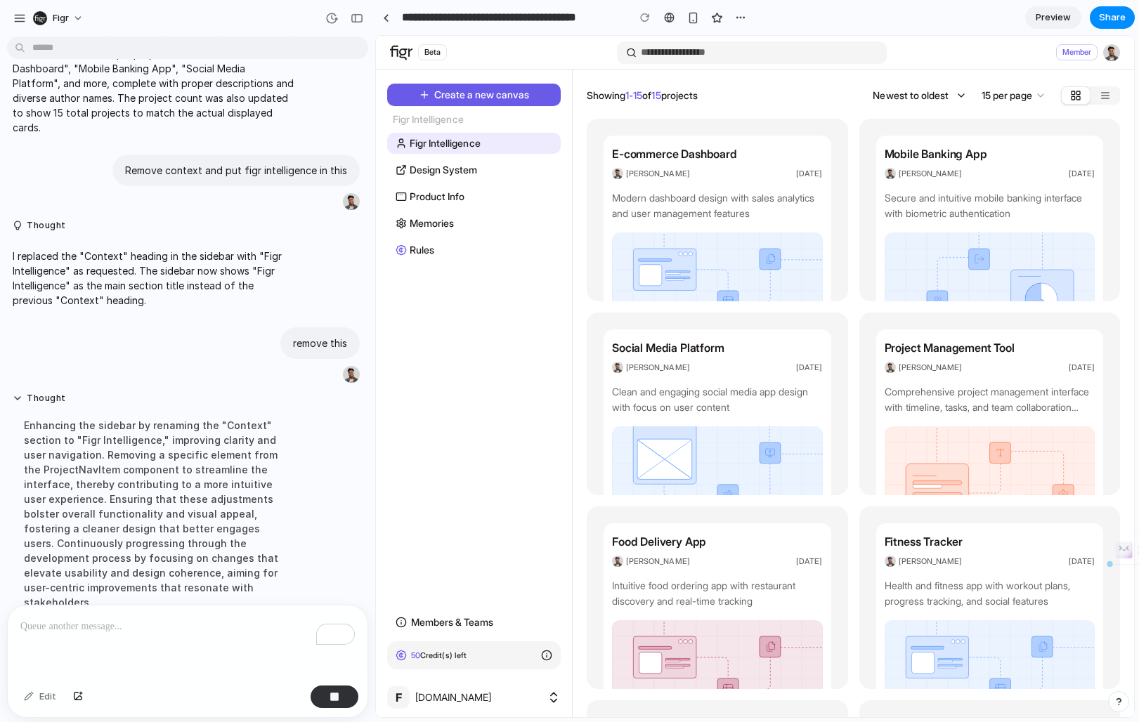
drag, startPoint x: 39, startPoint y: 580, endPoint x: 169, endPoint y: 583, distance: 130.0
click at [169, 632] on span "Reconsidering assumptions ." at bounding box center [107, 639] width 141 height 15
drag, startPoint x: 169, startPoint y: 583, endPoint x: 84, endPoint y: 582, distance: 84.3
click at [84, 632] on span "Reconsidering assumptions ..." at bounding box center [110, 639] width 146 height 15
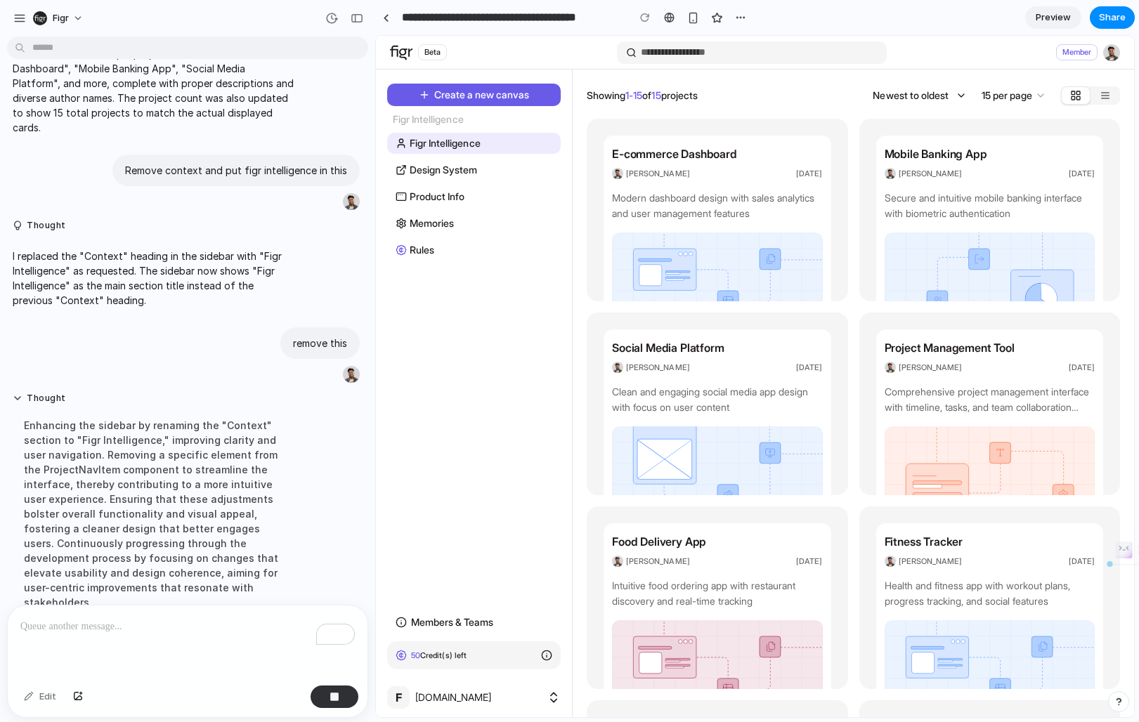
click at [84, 632] on span "Reconsidering assumptions" at bounding box center [106, 639] width 138 height 15
click at [84, 632] on span "Reconsidering assumptions ." at bounding box center [107, 639] width 141 height 15
click at [162, 632] on span "Reconsidering assumptions ..." at bounding box center [110, 639] width 146 height 15
drag, startPoint x: 182, startPoint y: 579, endPoint x: 48, endPoint y: 577, distance: 133.5
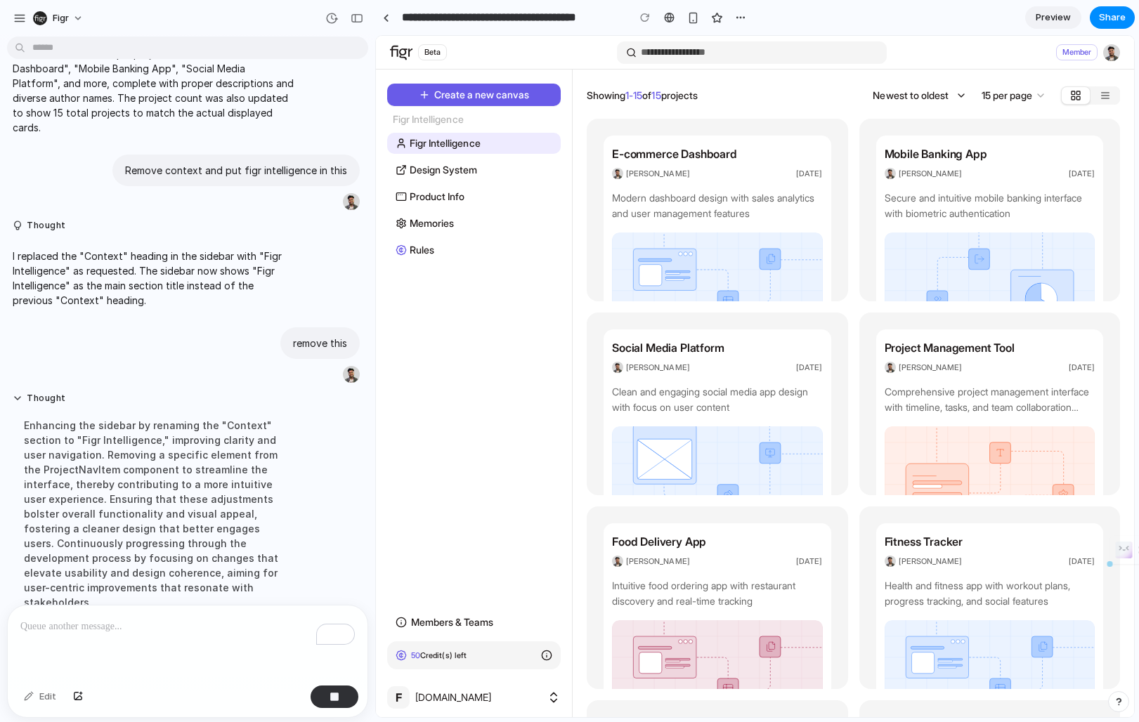
click at [48, 632] on div "Reco" at bounding box center [192, 639] width 350 height 15
click at [67, 647] on span "Synthesizing insights ." at bounding box center [92, 654] width 110 height 15
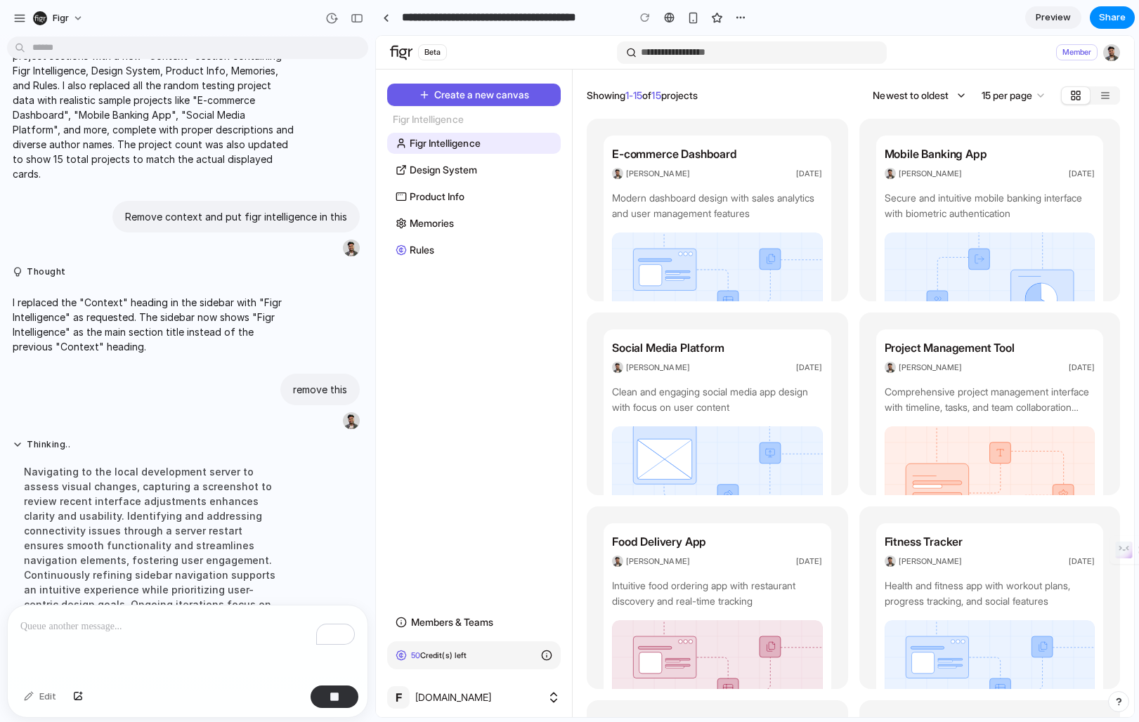
scroll to position [433, 0]
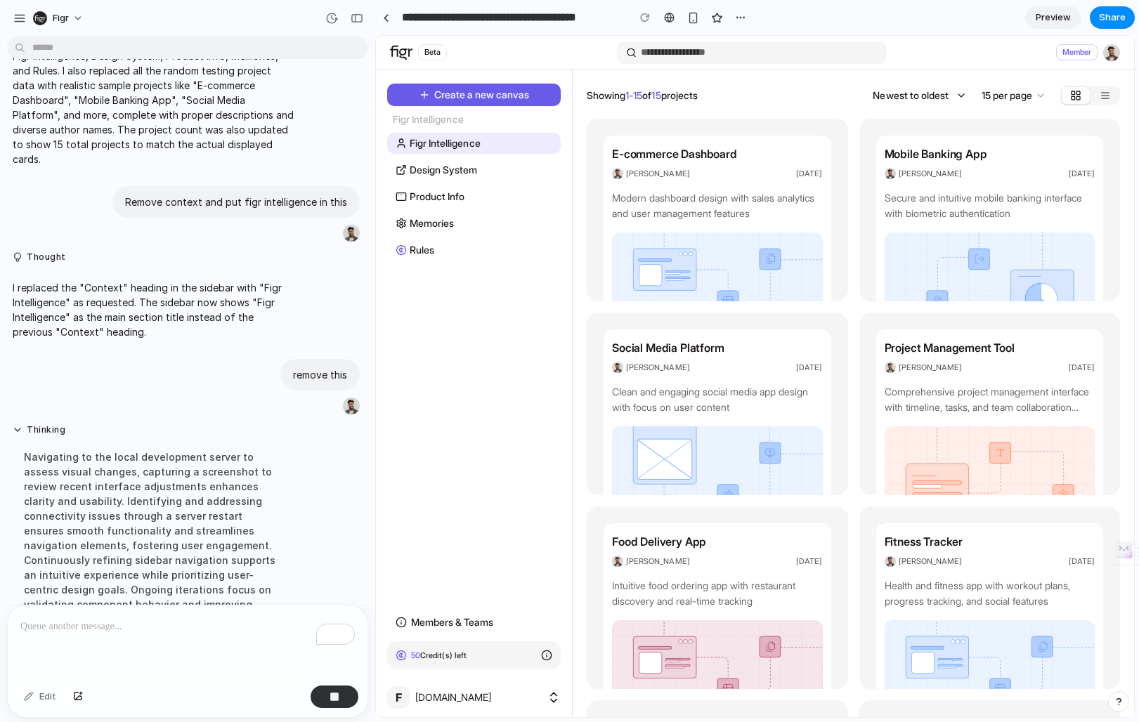
drag, startPoint x: 103, startPoint y: 429, endPoint x: 124, endPoint y: 438, distance: 23.3
click at [133, 441] on div "Navigating to the local development server to assess visual changes, capturing …" at bounding box center [154, 545] width 282 height 209
drag, startPoint x: 107, startPoint y: 431, endPoint x: 162, endPoint y: 441, distance: 55.1
click at [164, 442] on div "Navigating to the local development server to assess visual changes, capturing …" at bounding box center [154, 545] width 282 height 209
click at [162, 441] on div "Navigating to the local development server to assess visual changes, capturing …" at bounding box center [154, 545] width 282 height 209
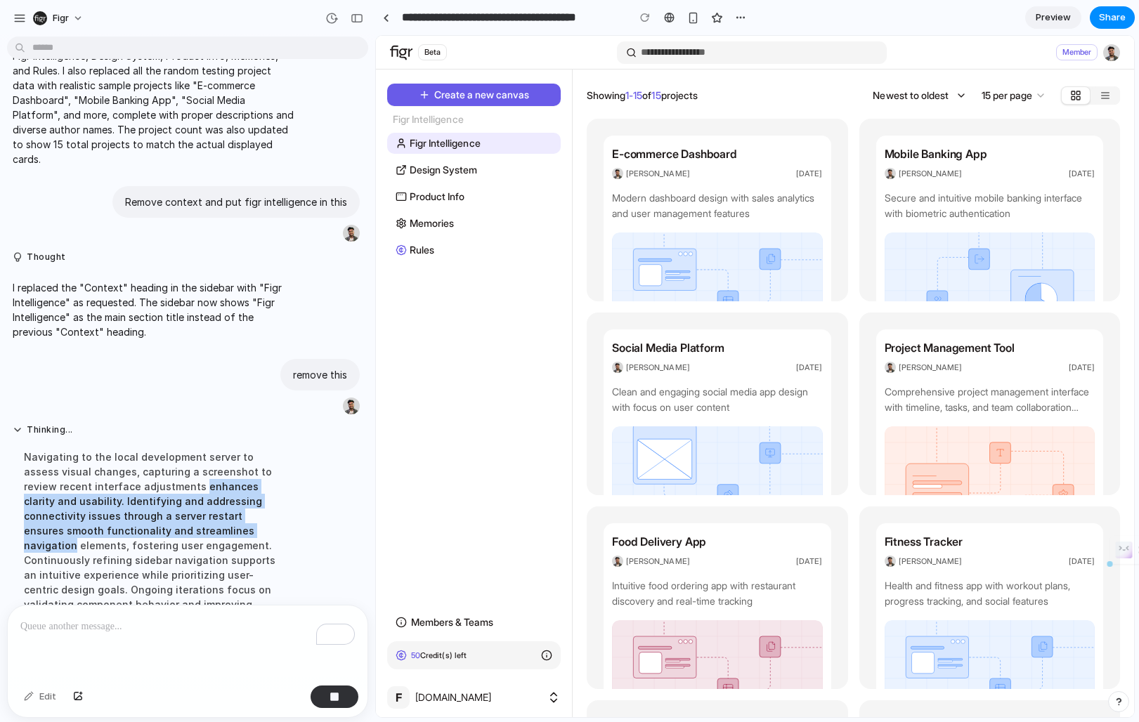
drag, startPoint x: 162, startPoint y: 441, endPoint x: 171, endPoint y: 478, distance: 38.3
click at [175, 479] on div "Navigating to the local development server to assess visual changes, capturing …" at bounding box center [154, 545] width 282 height 209
click at [171, 478] on div "Navigating to the local development server to assess visual changes, capturing …" at bounding box center [154, 545] width 282 height 209
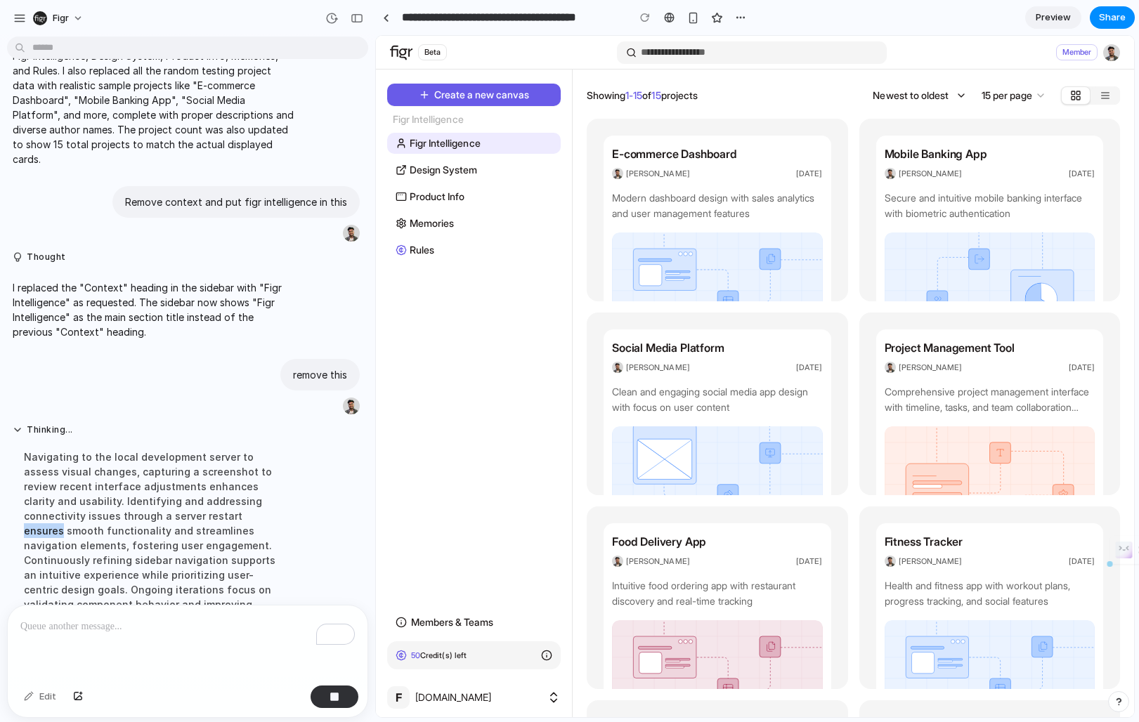
click at [171, 478] on div "Navigating to the local development server to assess visual changes, capturing …" at bounding box center [154, 545] width 282 height 209
click at [174, 479] on div "Navigating to the local development server to assess visual changes, capturing …" at bounding box center [154, 545] width 282 height 209
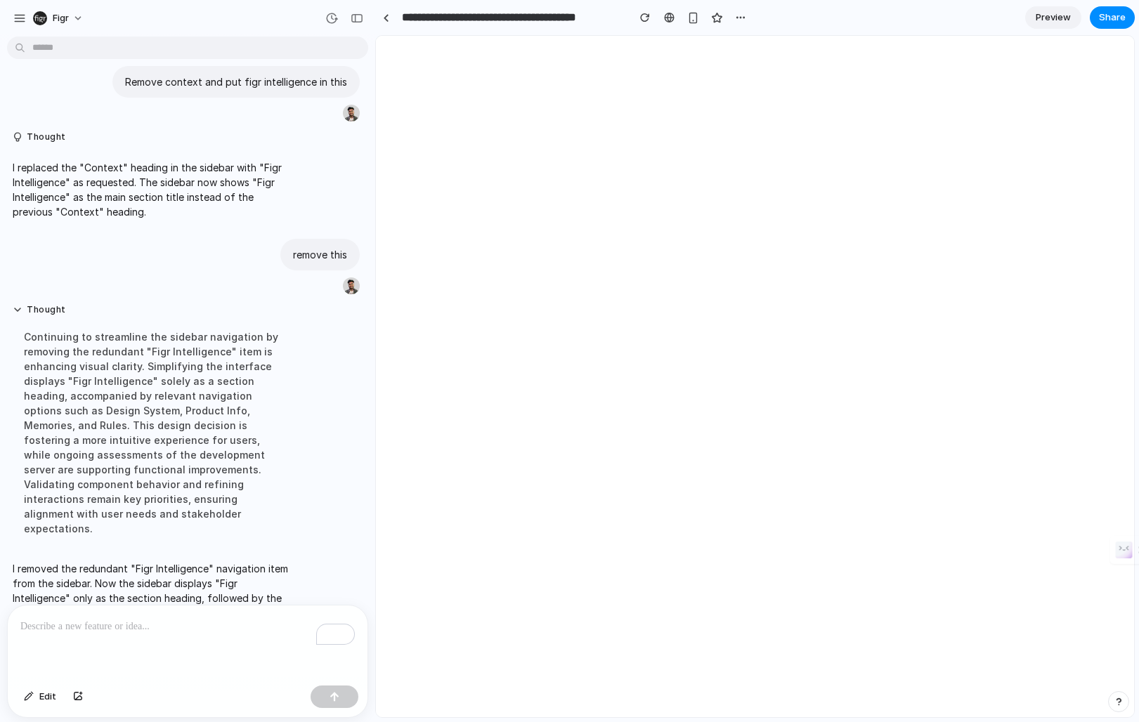
scroll to position [0, 0]
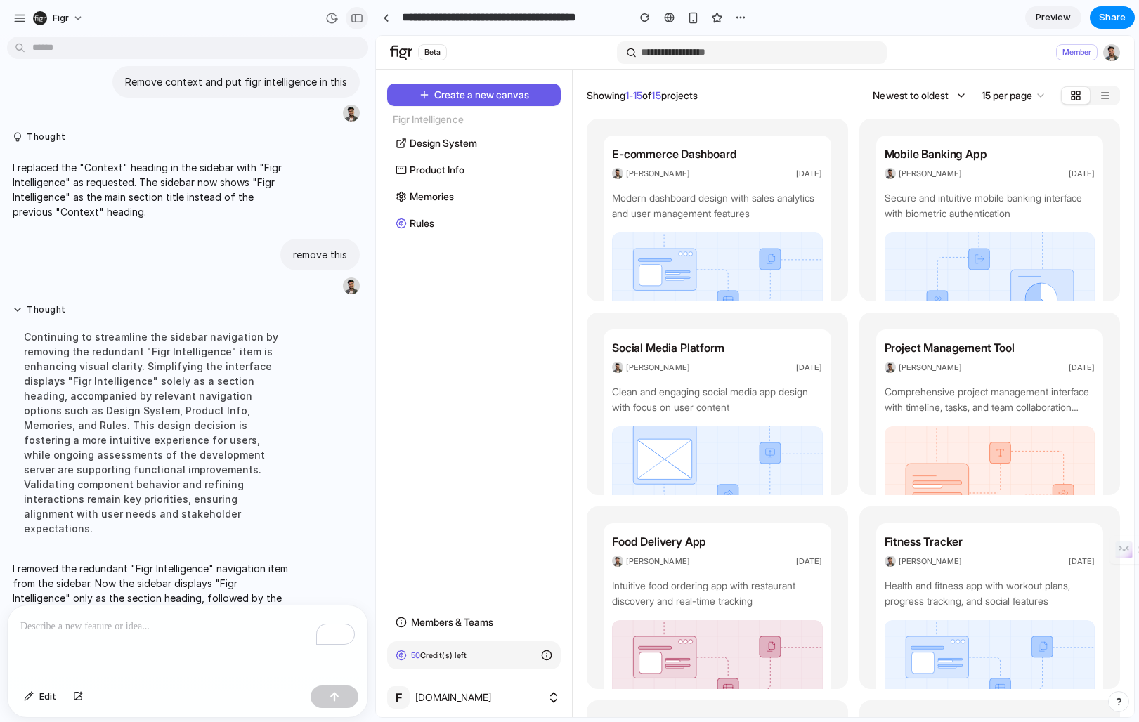
click at [357, 18] on div "button" at bounding box center [357, 18] width 13 height 10
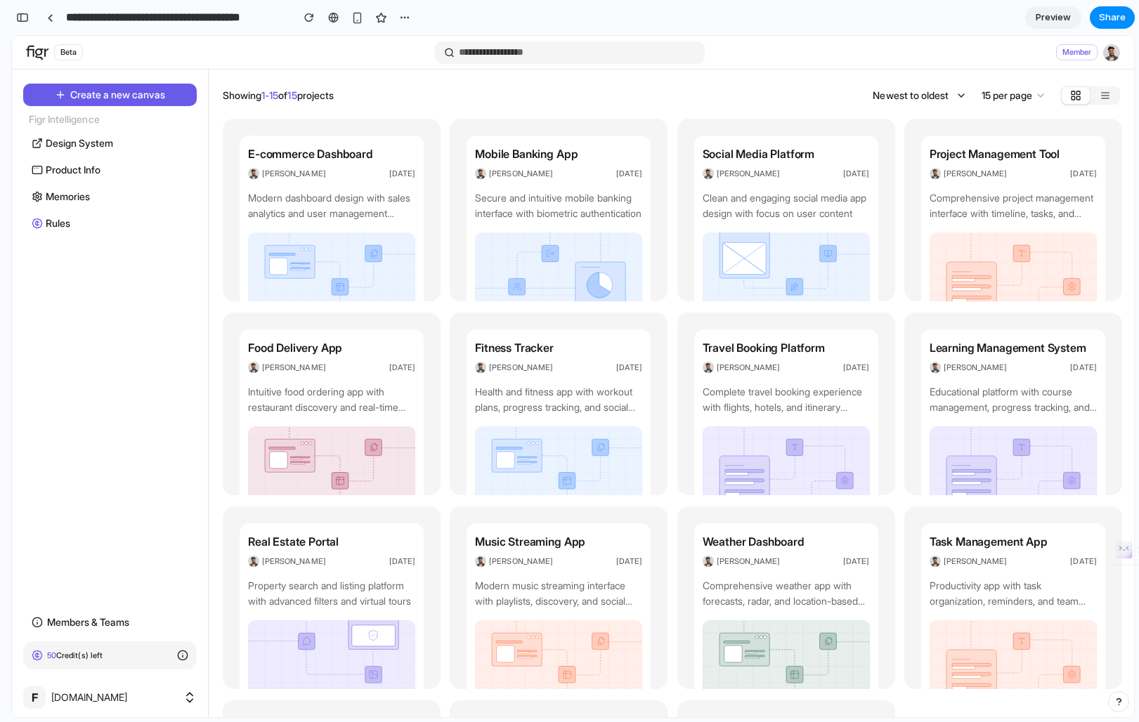
scroll to position [1499, 0]
click at [111, 97] on span "Create a new canvas" at bounding box center [118, 95] width 96 height 14
click at [110, 168] on link "Product Info" at bounding box center [110, 169] width 174 height 21
click at [110, 141] on span "Design System" at bounding box center [79, 143] width 67 height 15
click at [110, 175] on link "Product Info" at bounding box center [110, 169] width 174 height 21
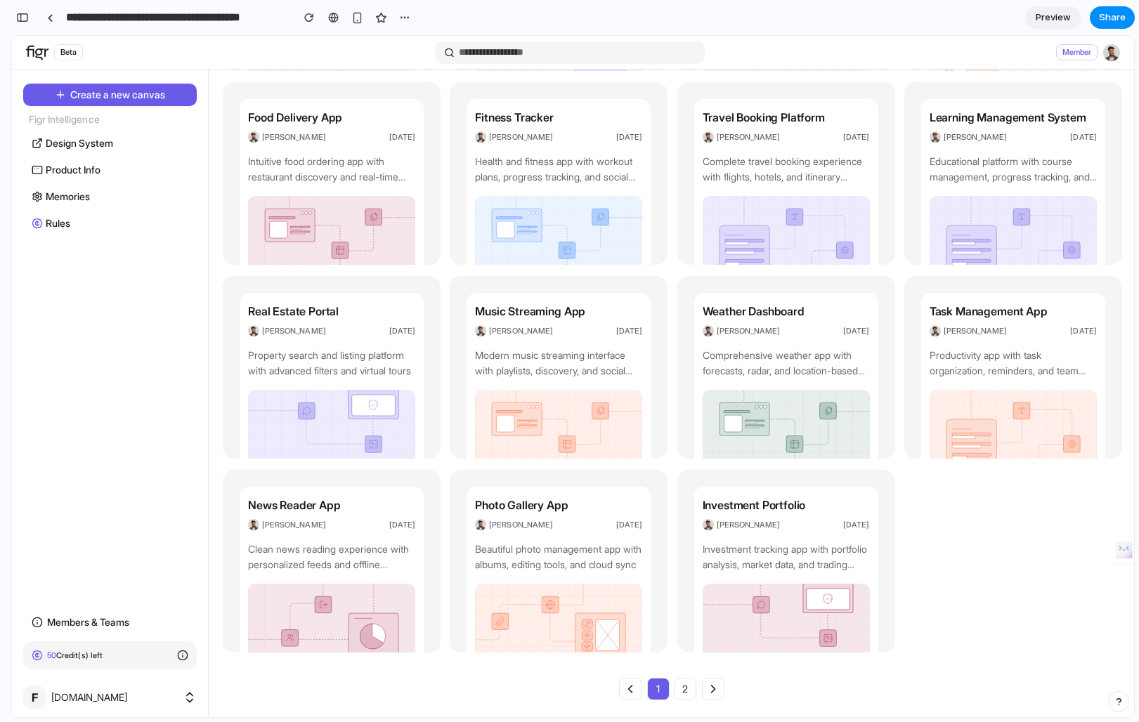
scroll to position [0, 0]
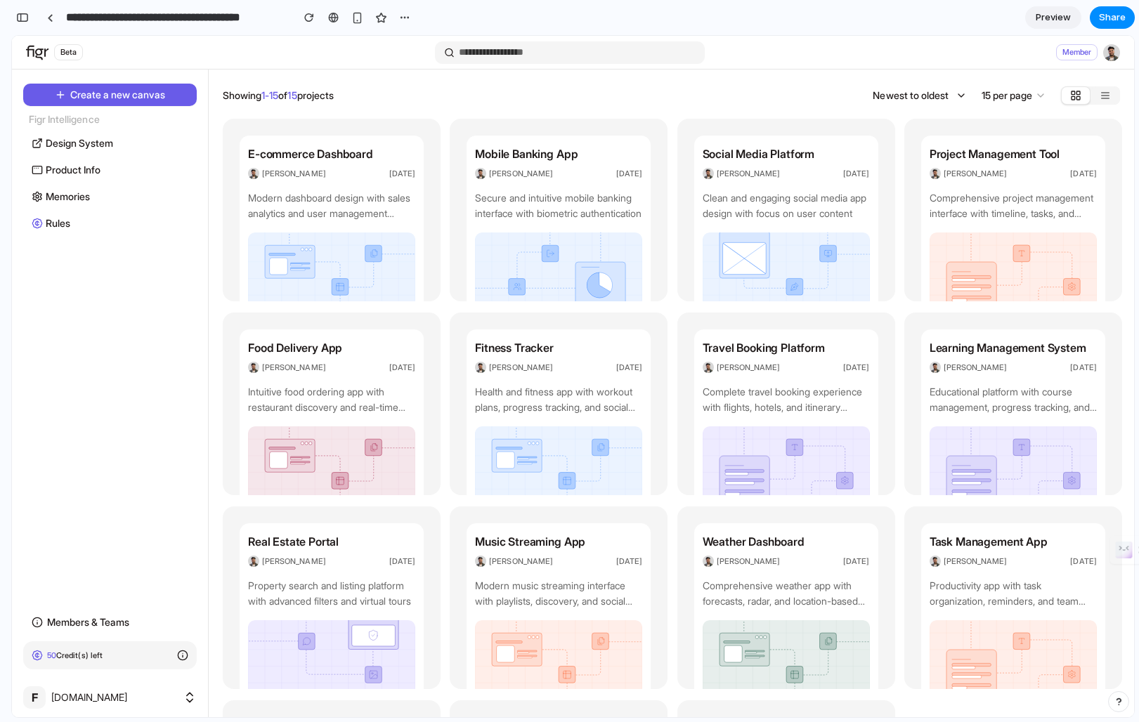
click at [186, 662] on div "50 Credit(s) left" at bounding box center [110, 655] width 174 height 28
click at [184, 661] on div "50 Credit(s) left" at bounding box center [110, 655] width 174 height 28
click at [184, 658] on icon at bounding box center [182, 655] width 11 height 11
click at [17, 22] on button "button" at bounding box center [22, 17] width 22 height 22
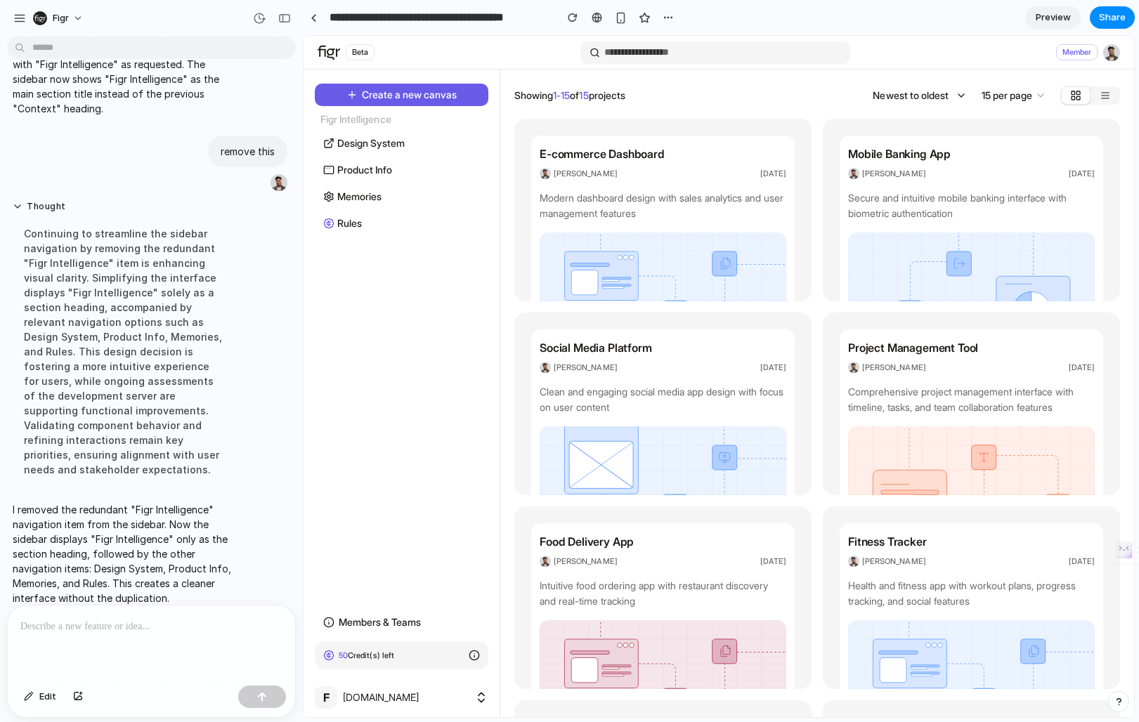
scroll to position [995, 0]
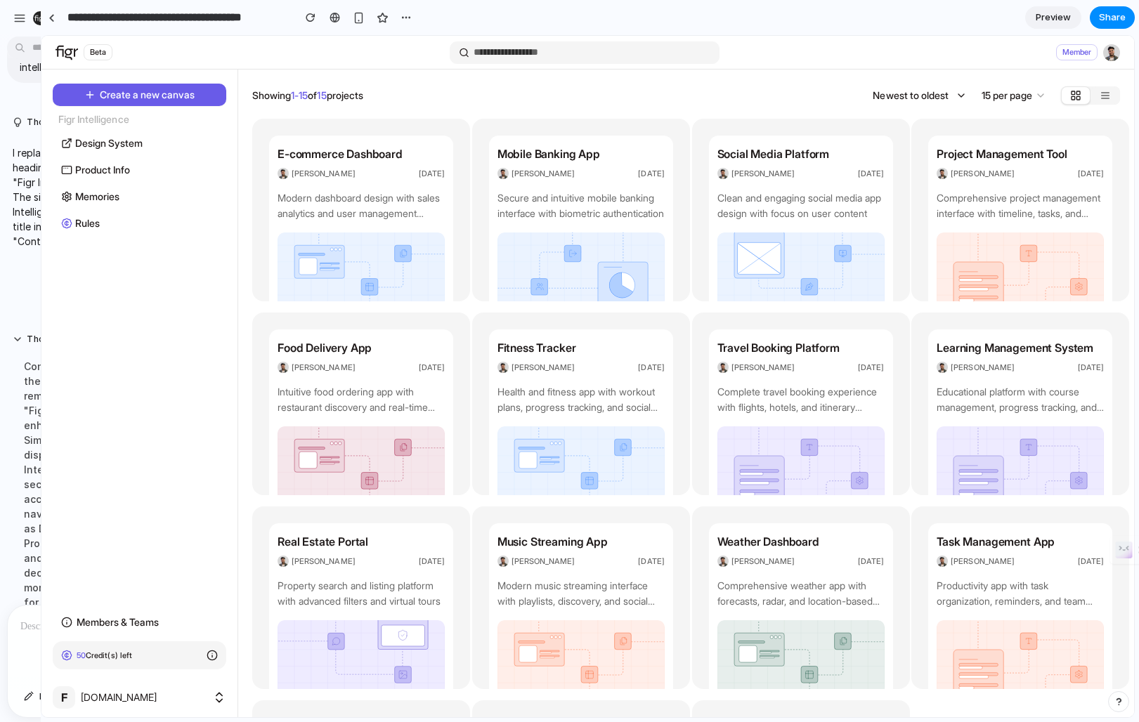
drag, startPoint x: 370, startPoint y: 510, endPoint x: 39, endPoint y: 513, distance: 330.9
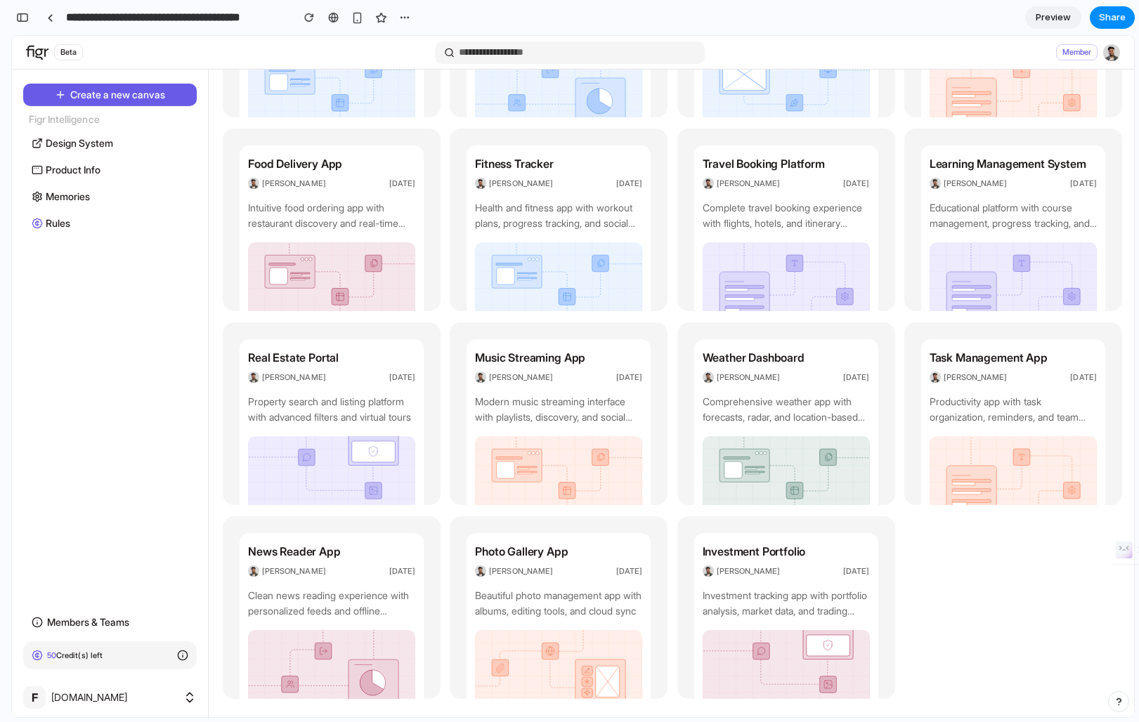
scroll to position [230, 0]
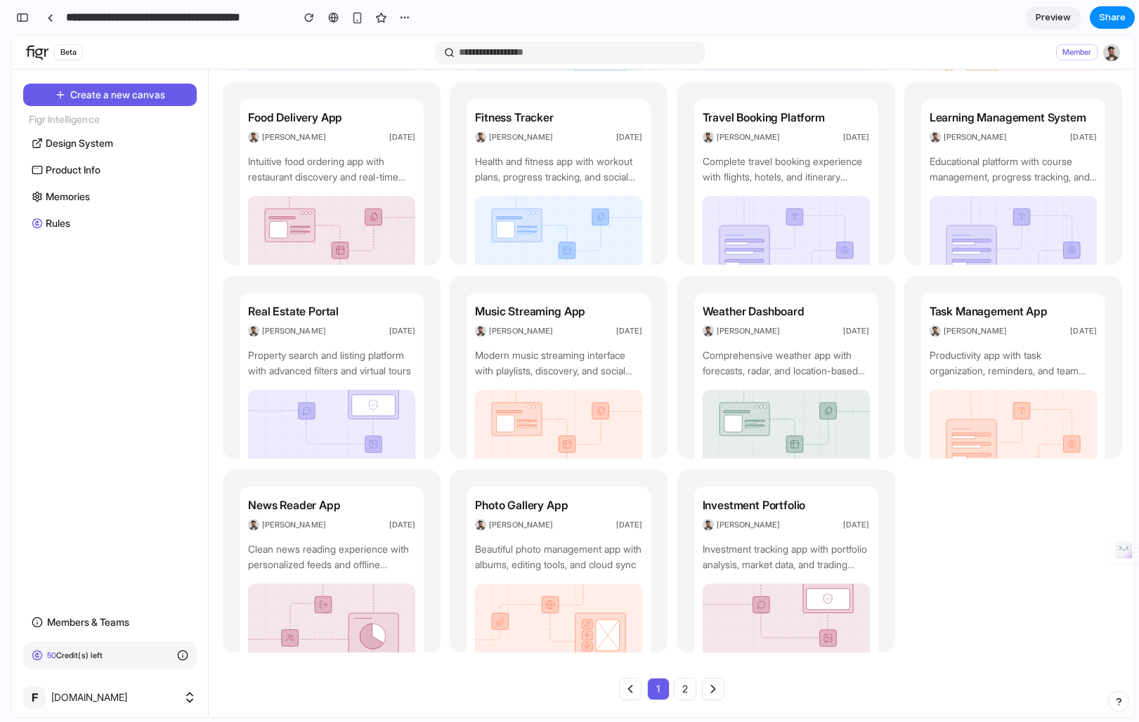
click at [682, 690] on button "2" at bounding box center [685, 689] width 22 height 22
click at [707, 690] on icon at bounding box center [713, 689] width 14 height 14
click at [627, 690] on icon at bounding box center [630, 689] width 14 height 14
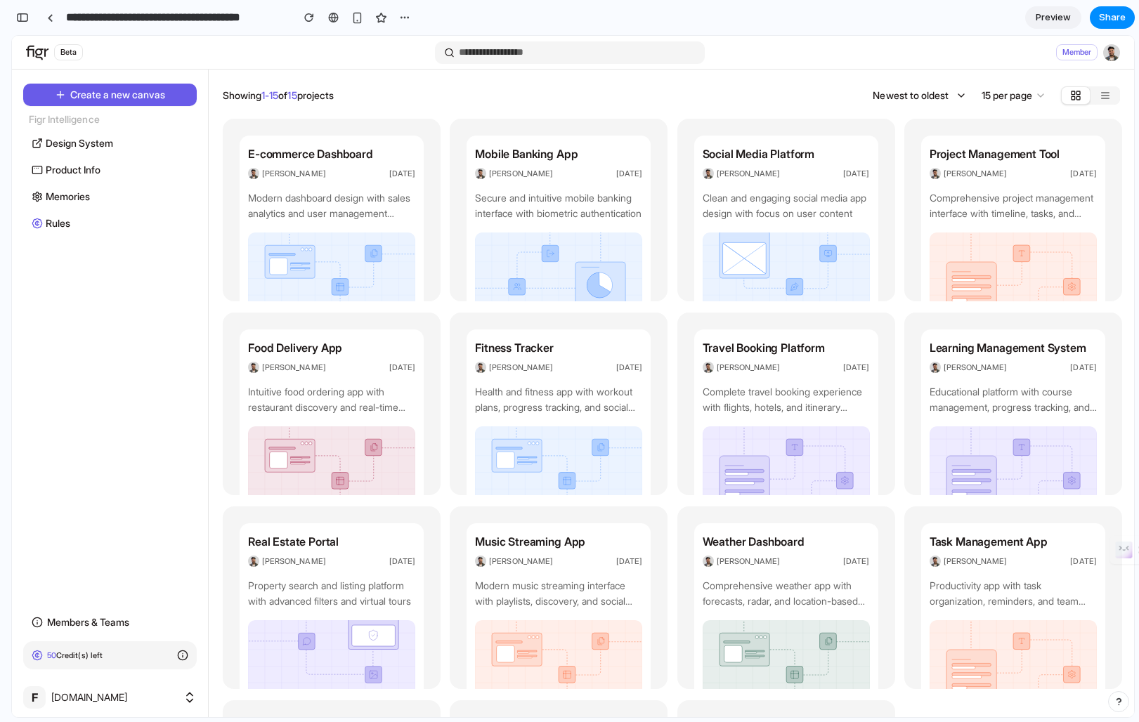
scroll to position [1, 0]
